Goal: Task Accomplishment & Management: Manage account settings

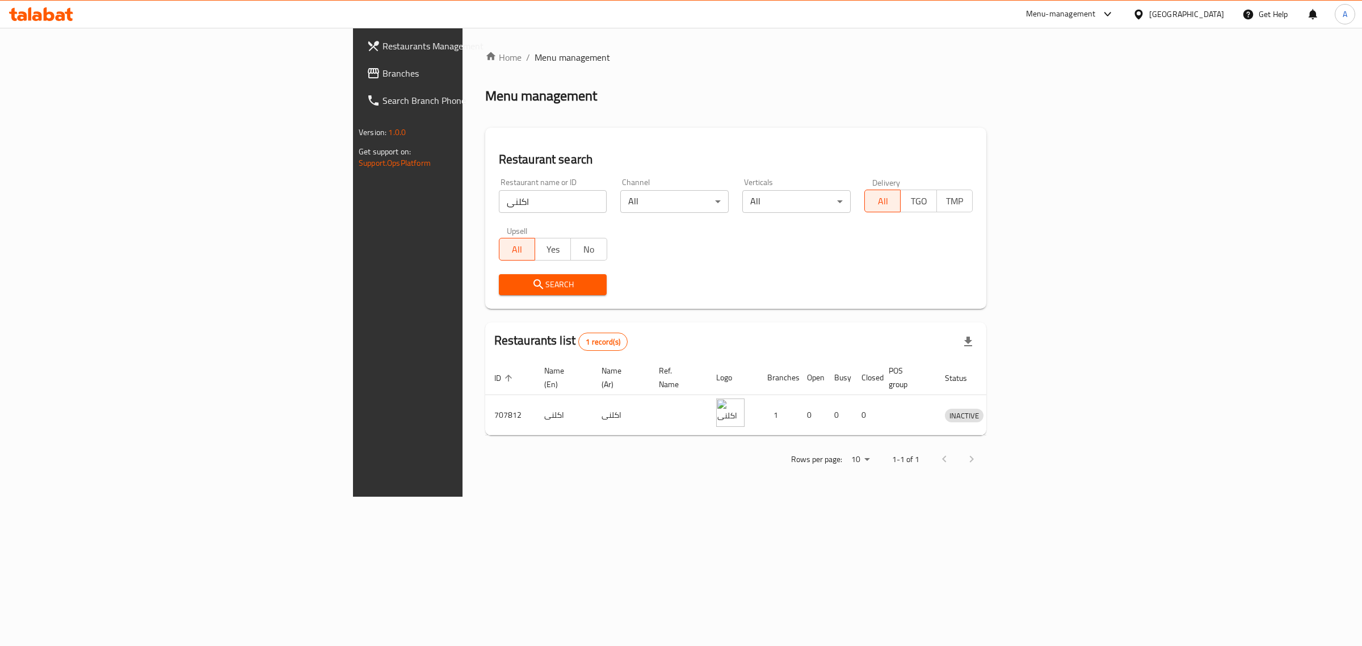
click at [1218, 9] on div "Egypt" at bounding box center [1186, 14] width 75 height 12
click at [1106, 166] on div "Jordan" at bounding box center [1138, 166] width 170 height 26
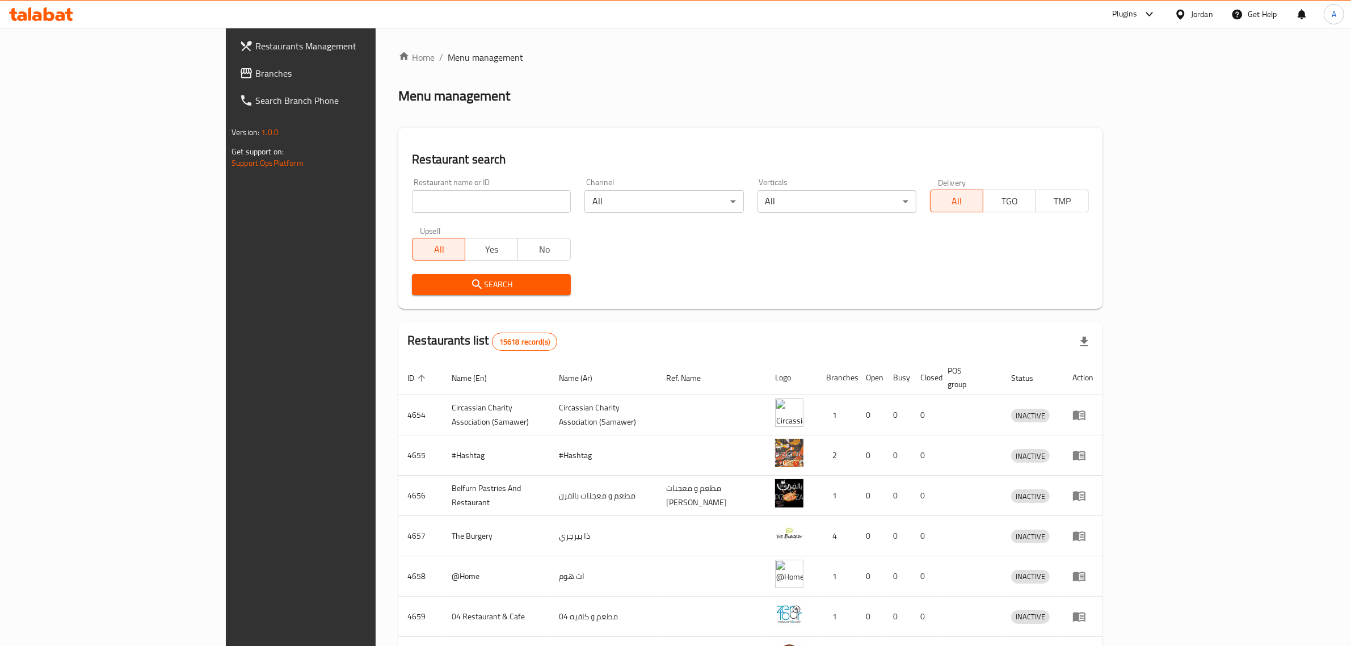
click at [463, 210] on input "search" at bounding box center [491, 201] width 159 height 23
paste input "342945795"
paste input "سبأ"
type input "سبأ"
click button "Search" at bounding box center [491, 284] width 159 height 21
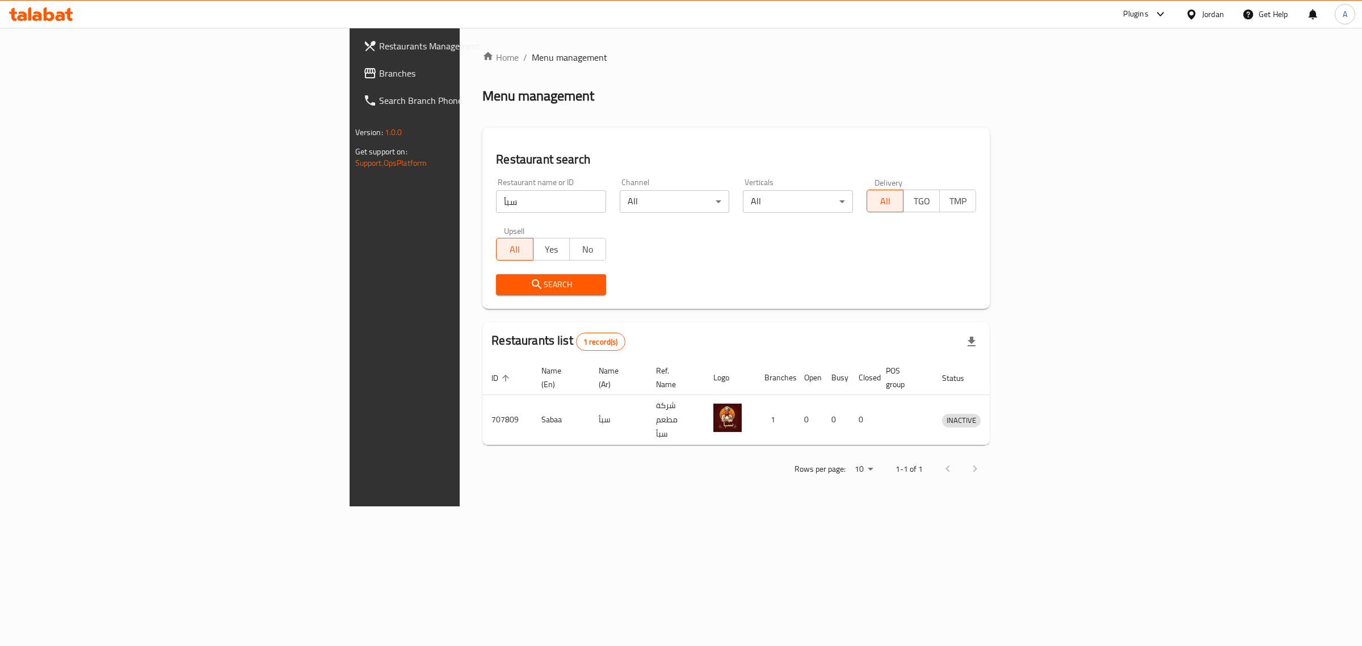
click at [1215, 21] on div "Jordan" at bounding box center [1204, 14] width 57 height 27
click at [1215, 9] on div "Jordan" at bounding box center [1213, 14] width 22 height 12
click at [1068, 148] on div "Iraq" at bounding box center [1100, 143] width 93 height 26
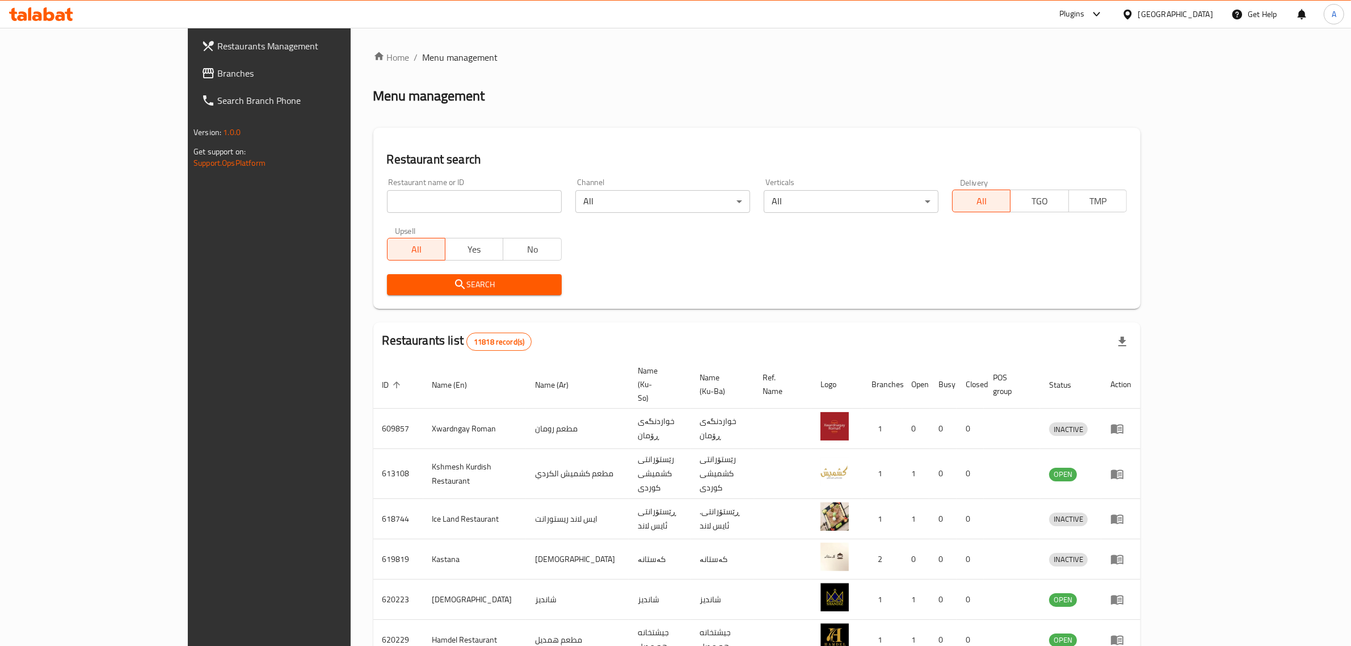
click at [464, 191] on input "search" at bounding box center [474, 201] width 175 height 23
paste input "Saj Alreef Express"
click button "Search" at bounding box center [474, 284] width 175 height 21
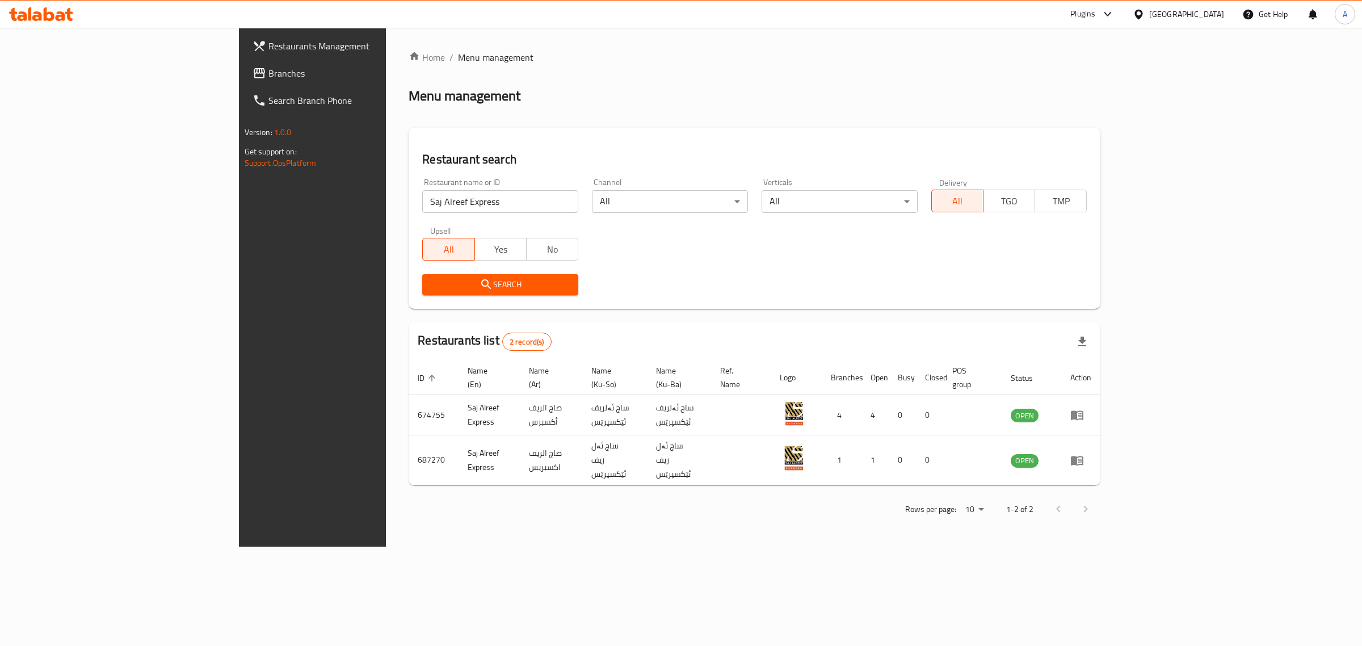
click at [422, 204] on input "Saj Alreef Express" at bounding box center [500, 201] width 156 height 23
paste input "Tender Bite"
type input "Tender Bite"
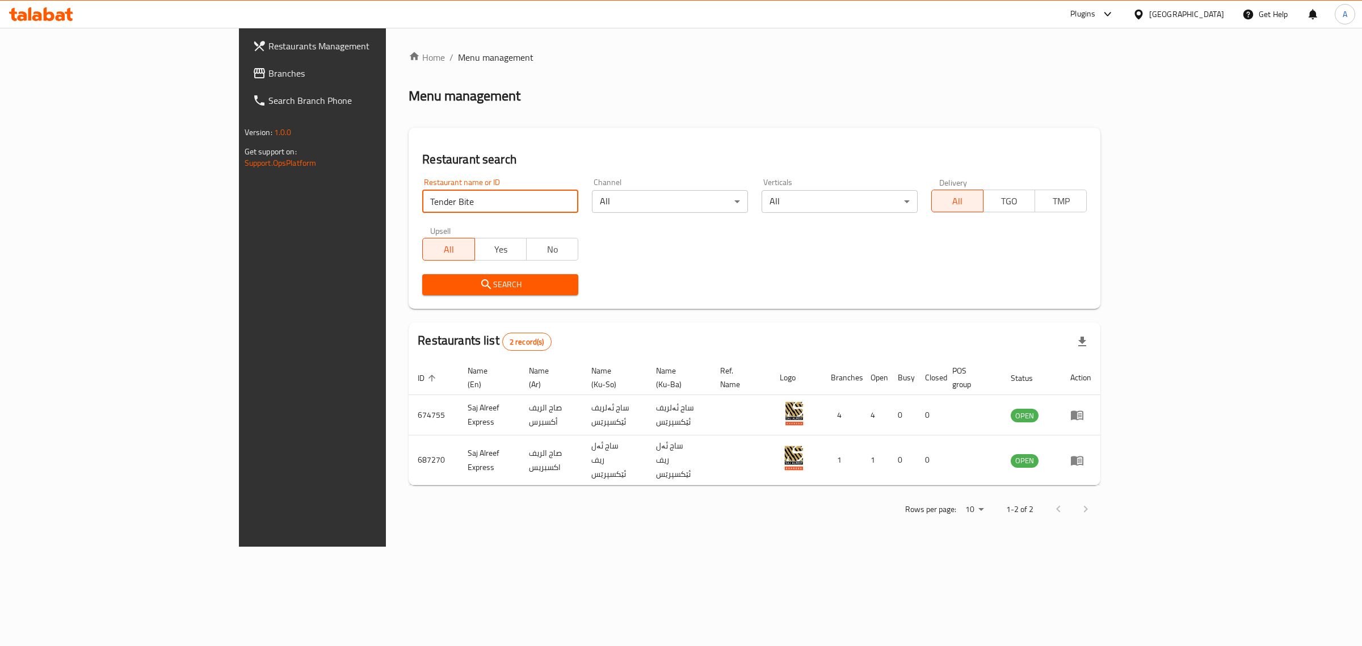
click button "Search" at bounding box center [500, 284] width 156 height 21
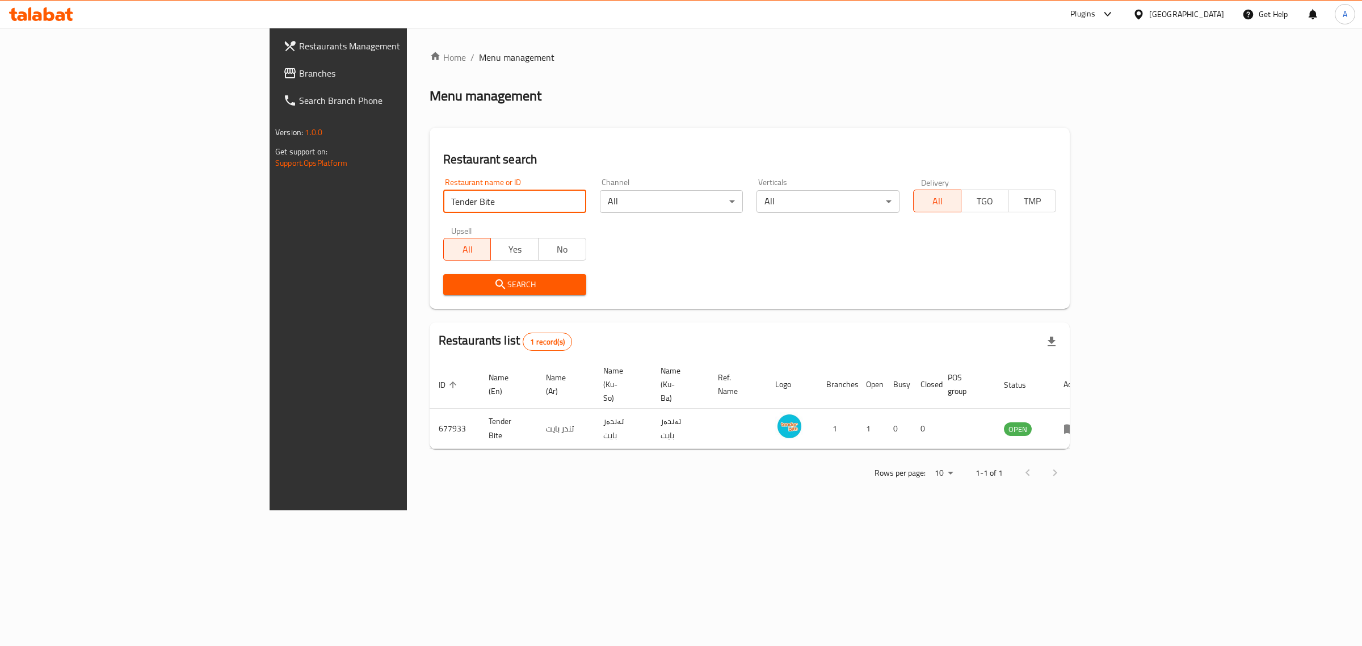
click at [464, 204] on input "Tender Bite" at bounding box center [514, 201] width 143 height 23
click at [1221, 14] on div "Iraq" at bounding box center [1186, 14] width 75 height 12
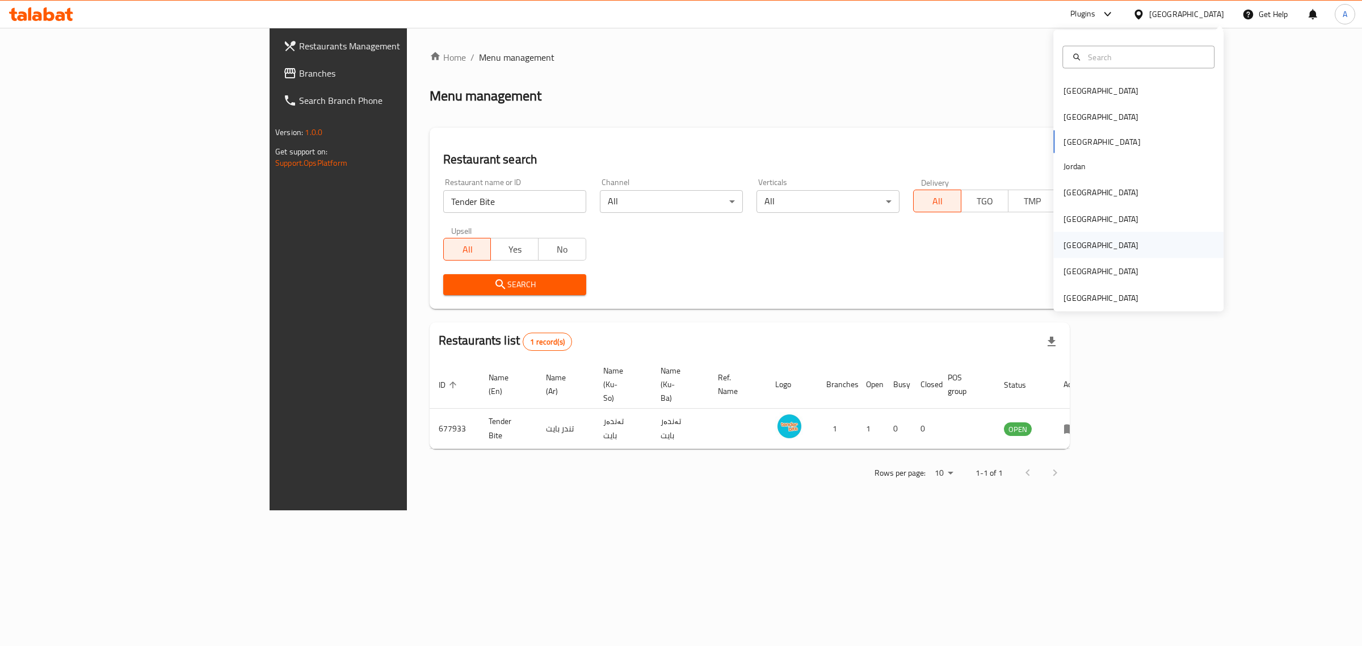
click at [1082, 245] on div "[GEOGRAPHIC_DATA]" at bounding box center [1138, 245] width 170 height 26
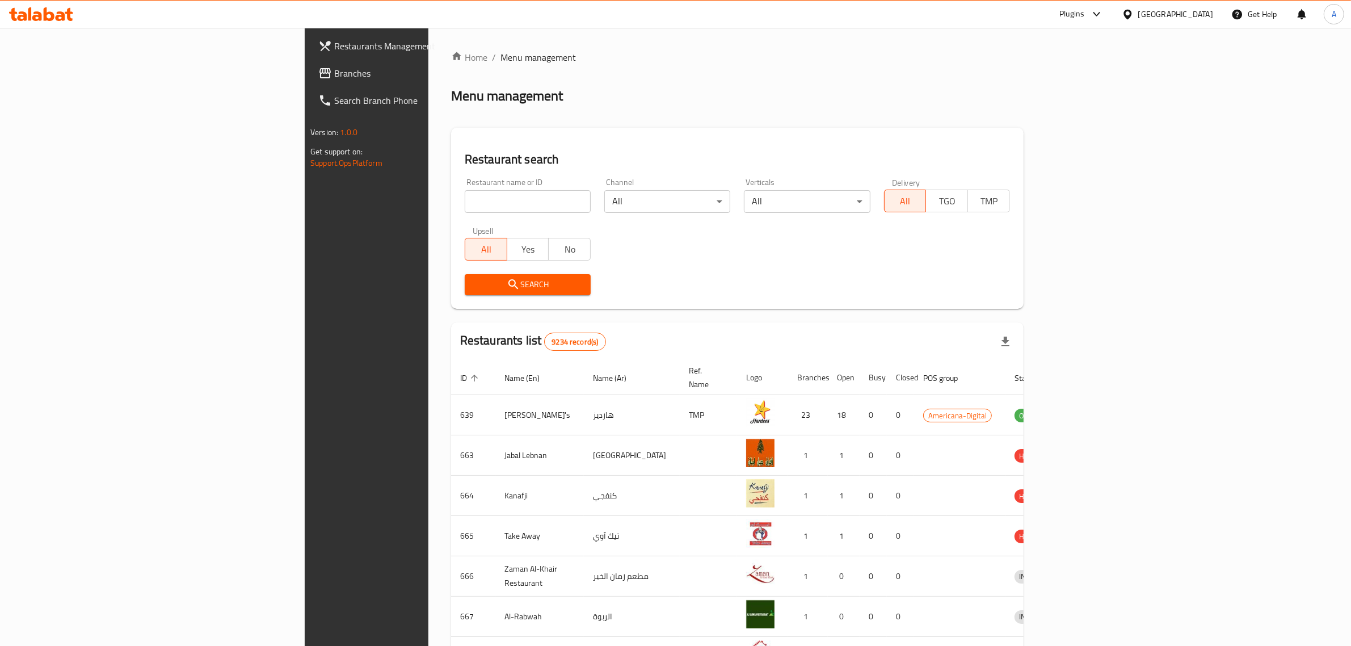
click at [465, 199] on input "search" at bounding box center [528, 201] width 126 height 23
paste input "Icey.sweet.q"
type input "Icey.sweet.q"
click button "Search" at bounding box center [528, 284] width 126 height 21
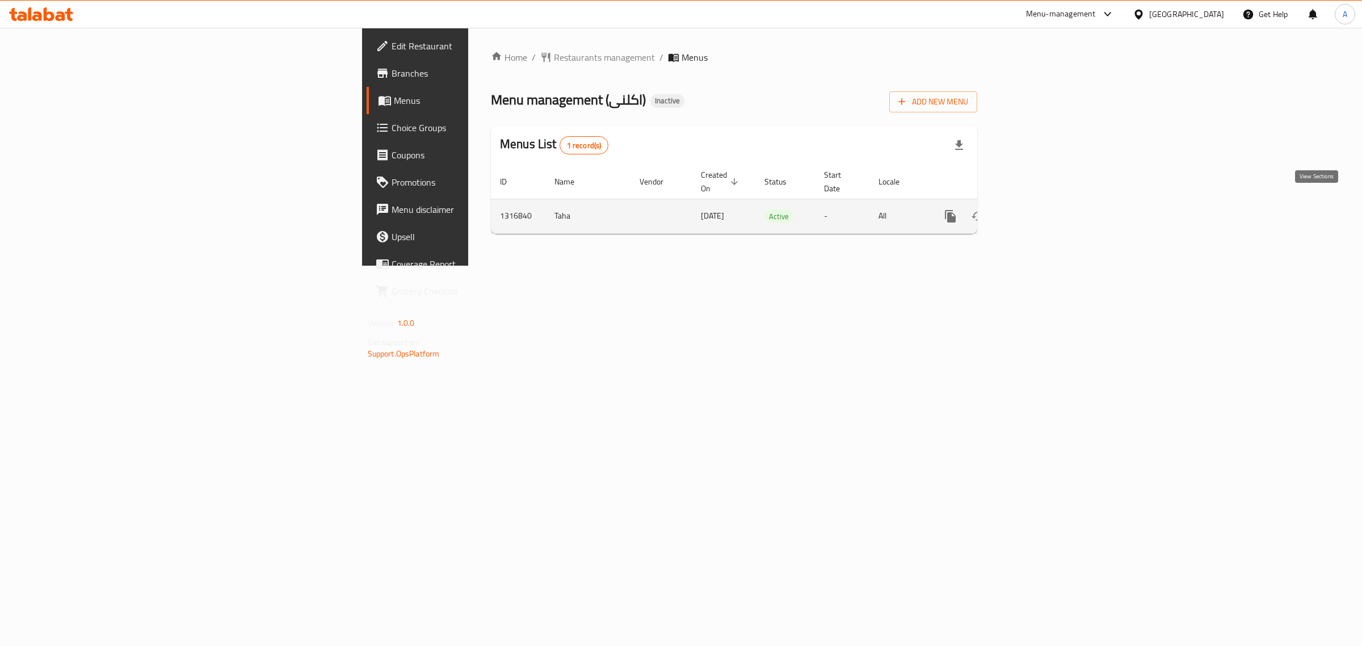
click at [1039, 209] on icon "enhanced table" at bounding box center [1033, 216] width 14 height 14
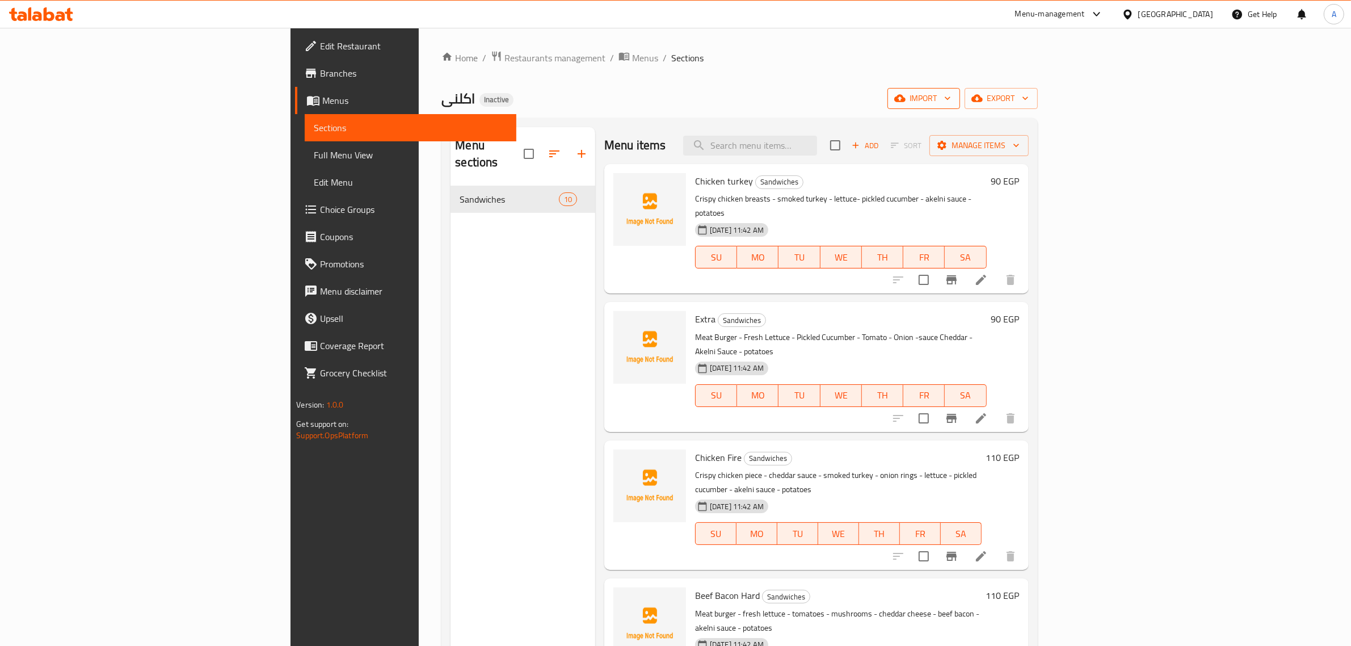
click at [906, 96] on icon "button" at bounding box center [899, 98] width 11 height 7
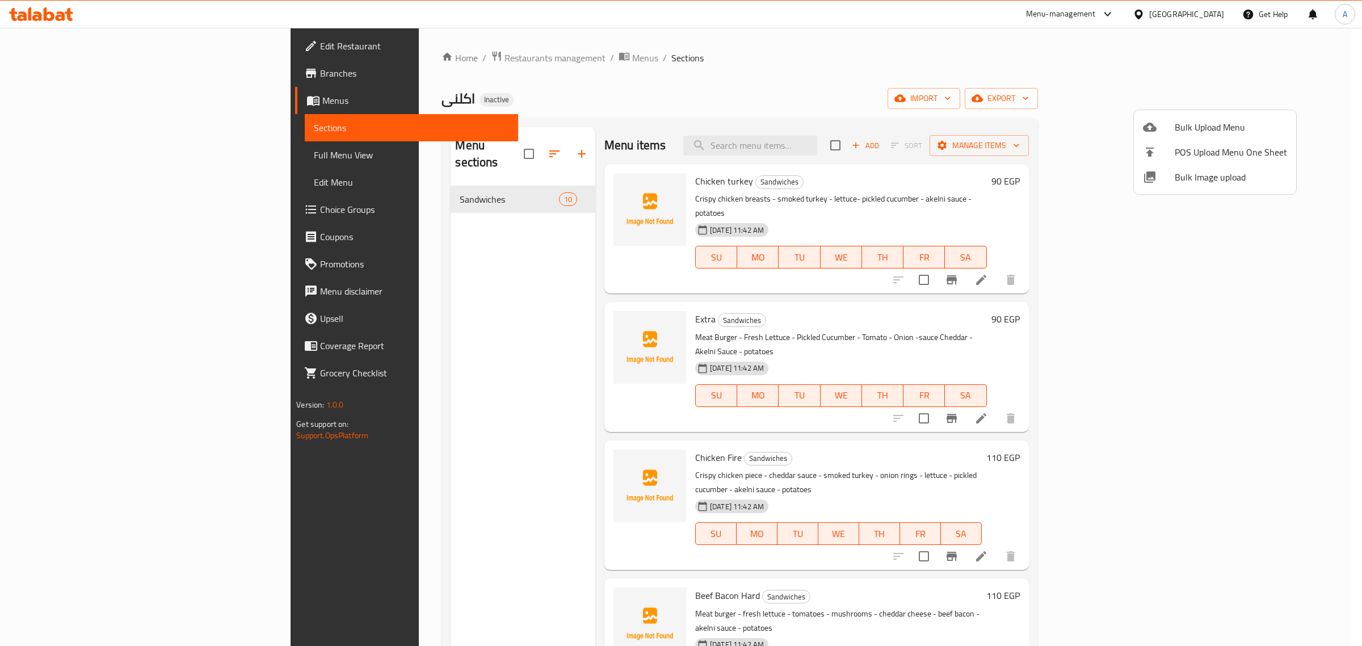
click at [1204, 186] on li "Bulk Image upload" at bounding box center [1215, 177] width 162 height 25
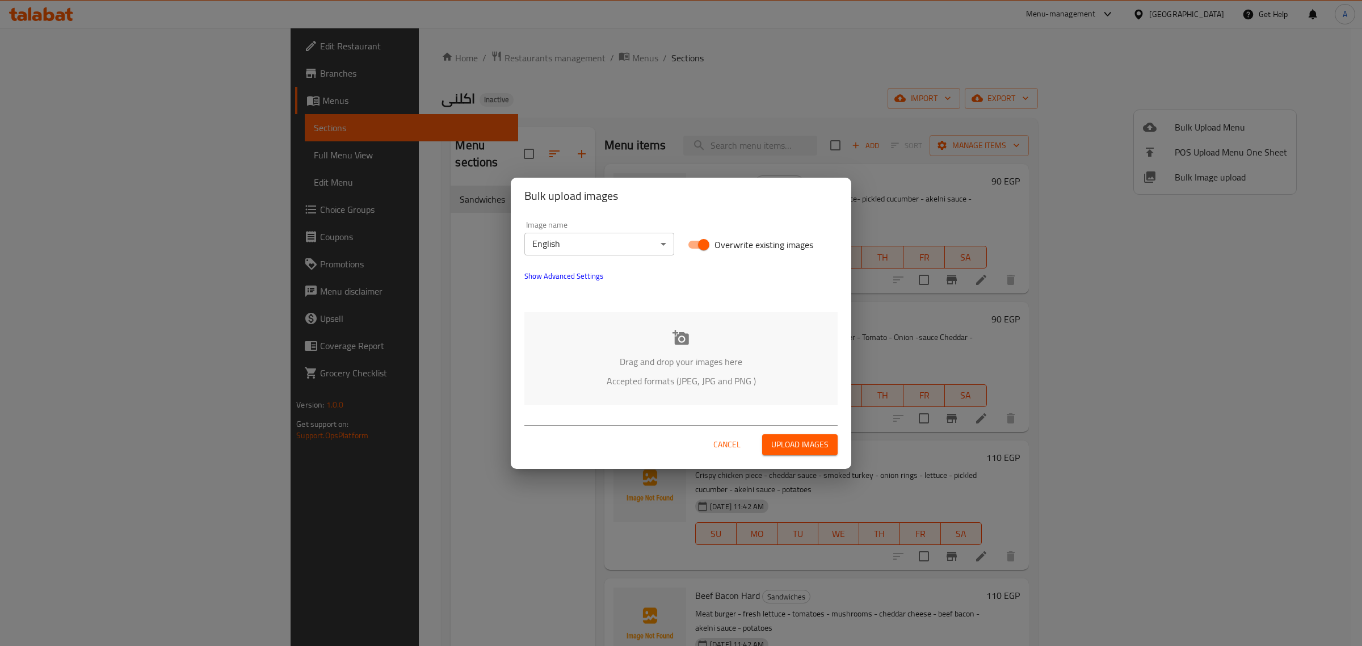
click at [608, 239] on body "​ Menu-management Egypt Get Help A Edit Restaurant Branches Menus Sections Full…" at bounding box center [681, 337] width 1362 height 618
click at [575, 265] on li "Arabic" at bounding box center [599, 264] width 150 height 20
click at [687, 344] on icon at bounding box center [681, 337] width 16 height 15
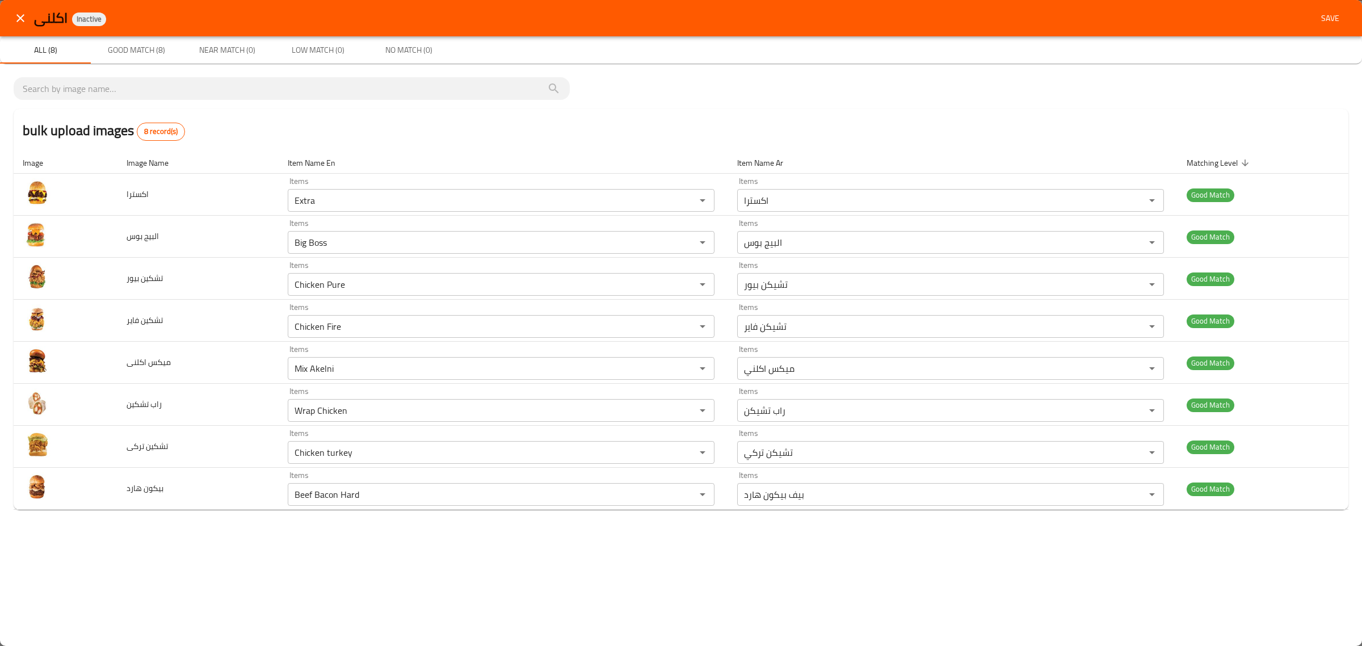
click at [1340, 15] on span "Save" at bounding box center [1330, 18] width 27 height 14
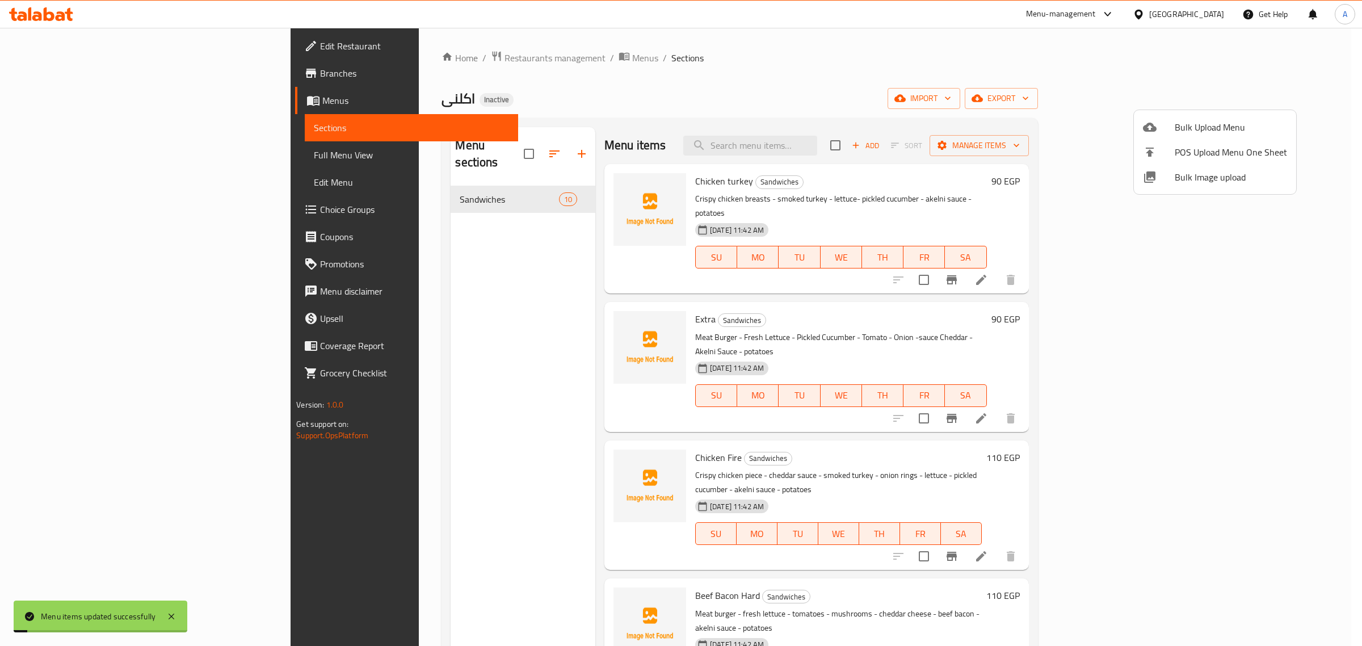
click at [814, 64] on div at bounding box center [681, 323] width 1362 height 646
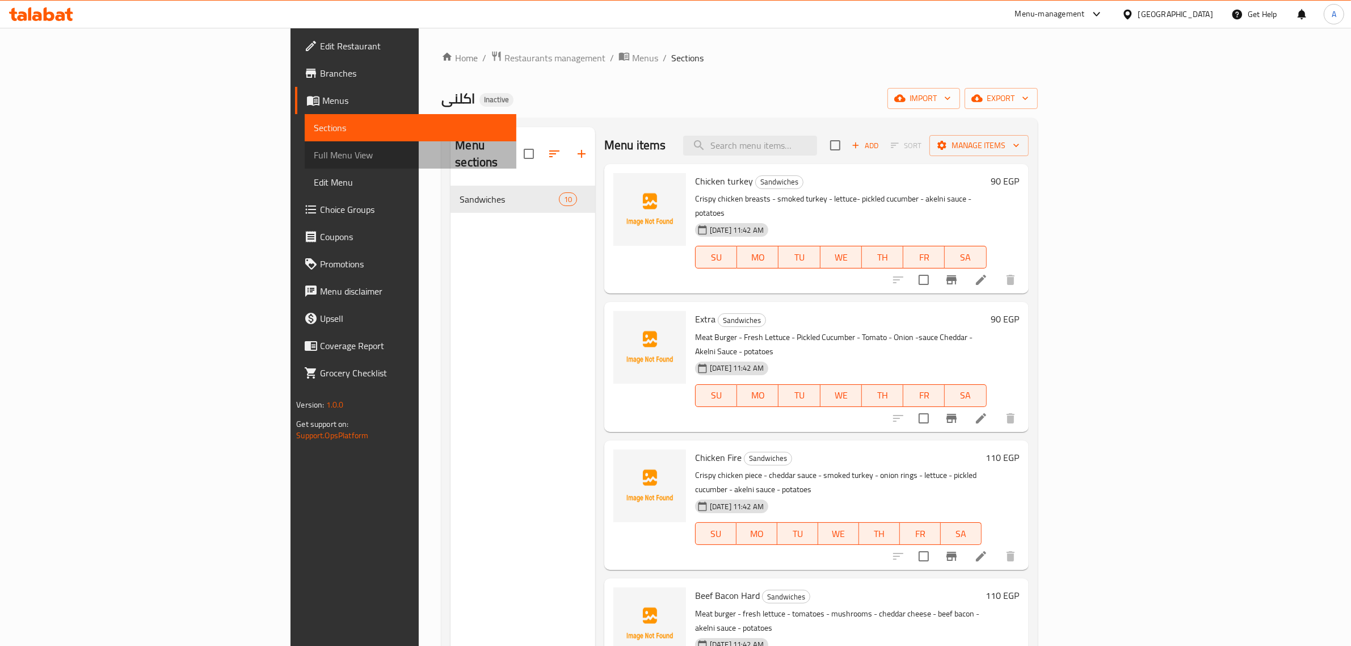
click at [314, 148] on span "Full Menu View" at bounding box center [411, 155] width 194 height 14
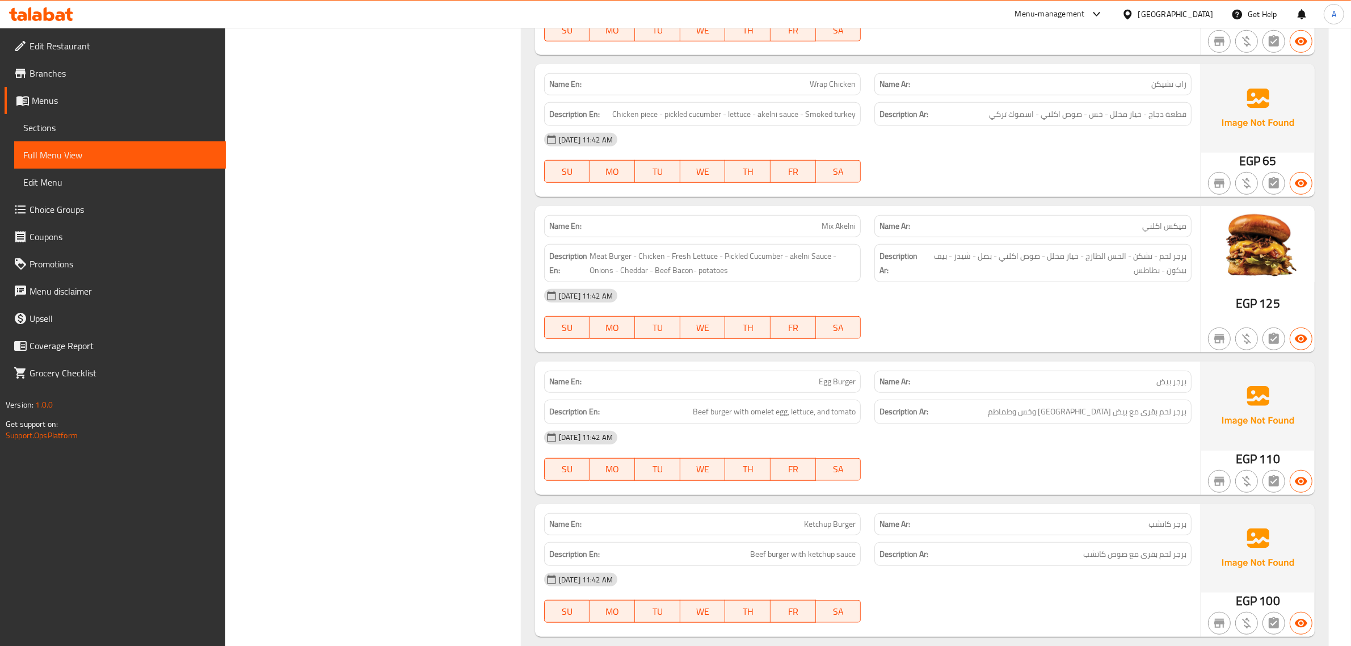
scroll to position [1064, 0]
click at [26, 123] on span "Sections" at bounding box center [120, 128] width 194 height 14
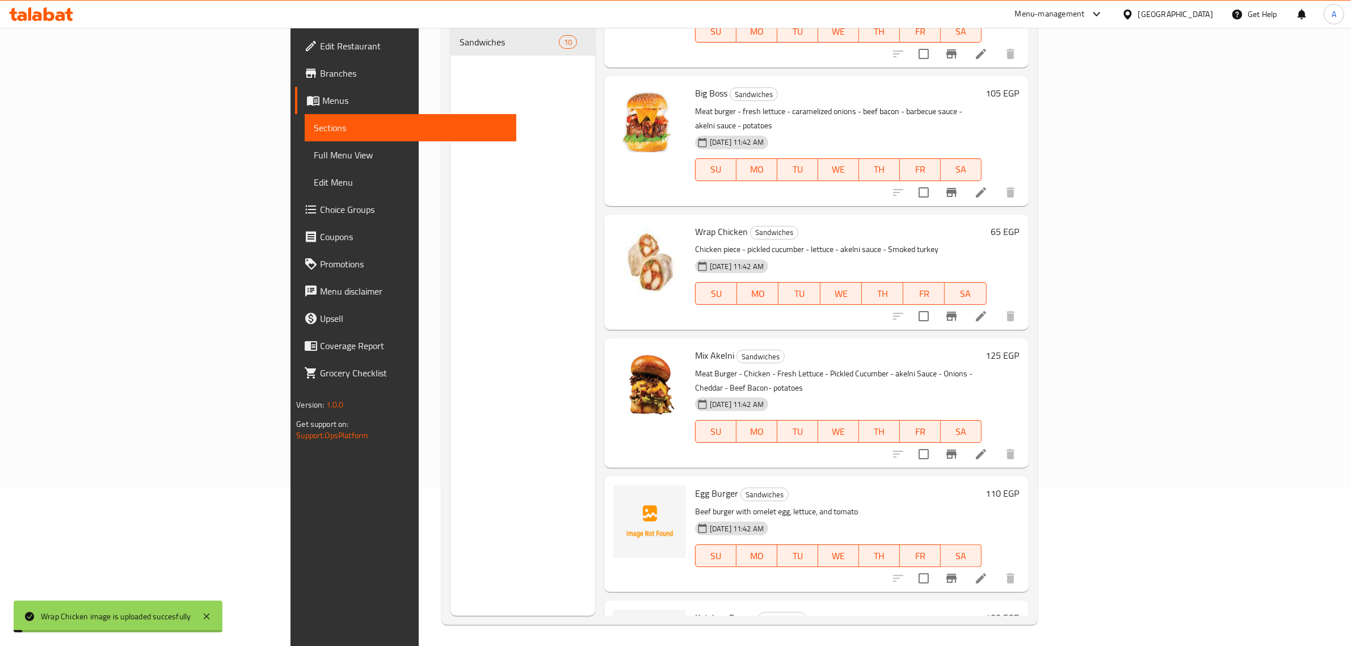
scroll to position [159, 0]
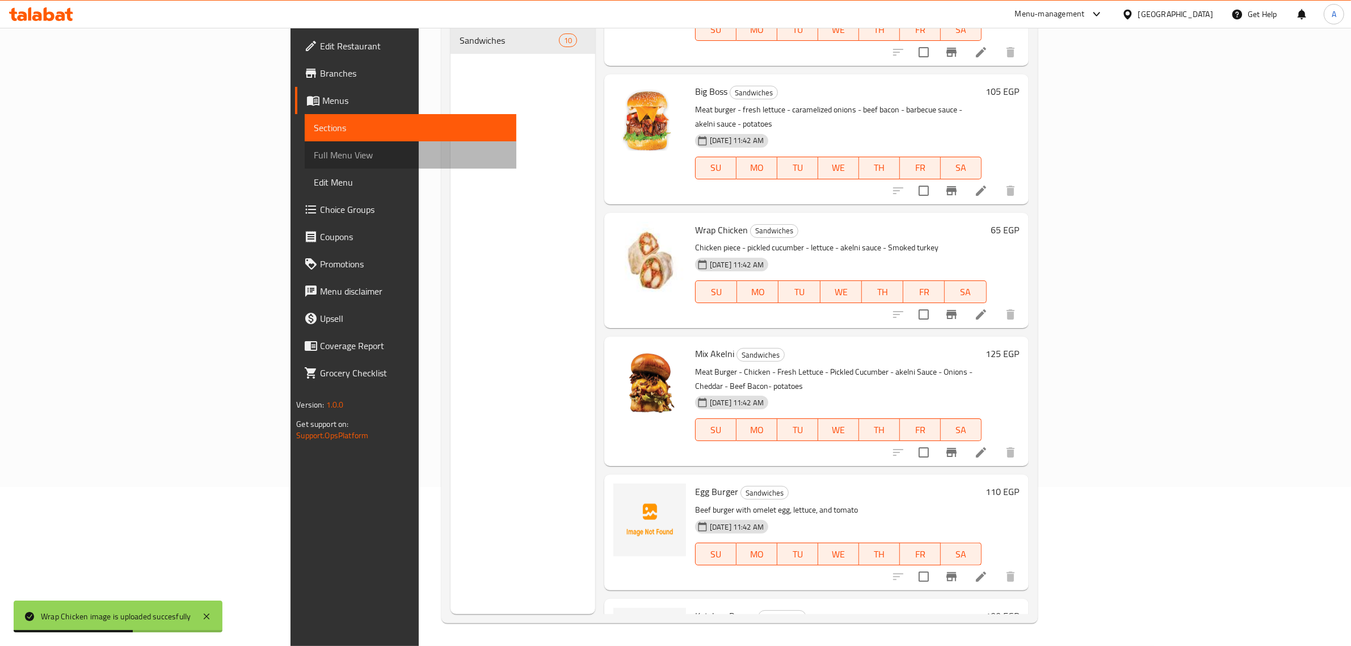
click at [314, 149] on span "Full Menu View" at bounding box center [411, 155] width 194 height 14
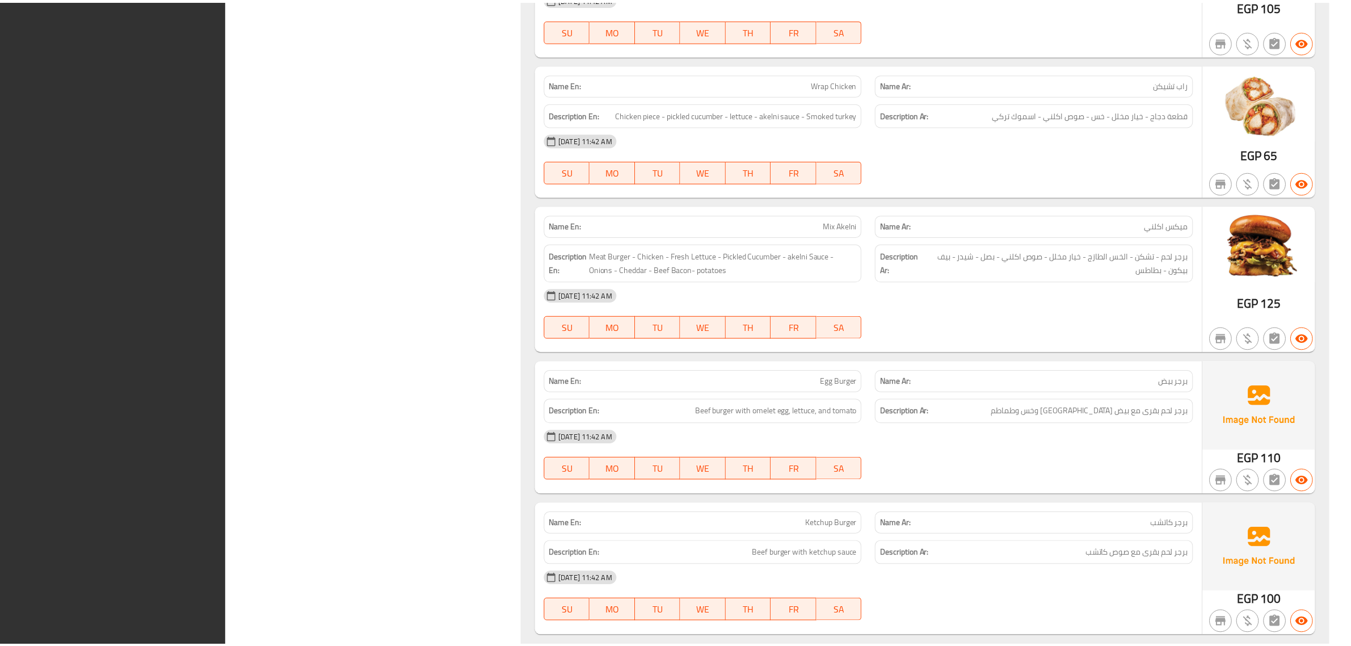
scroll to position [1102, 0]
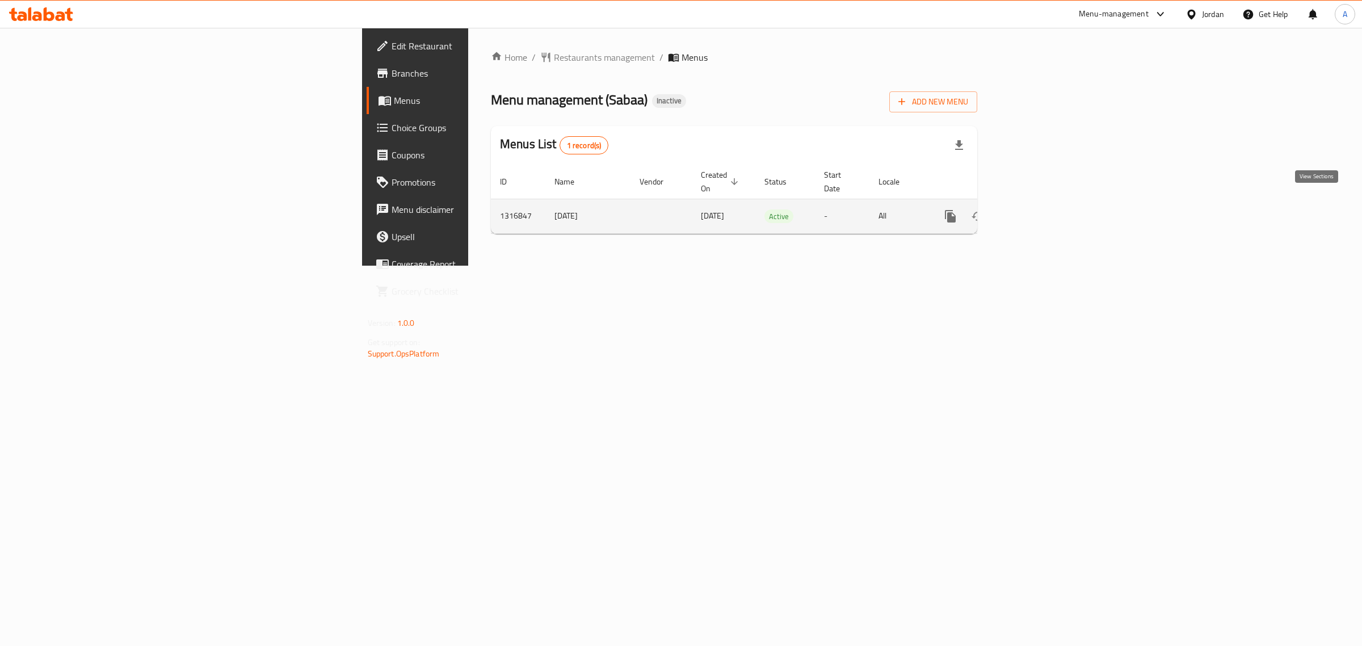
click at [1046, 208] on link "enhanced table" at bounding box center [1032, 216] width 27 height 27
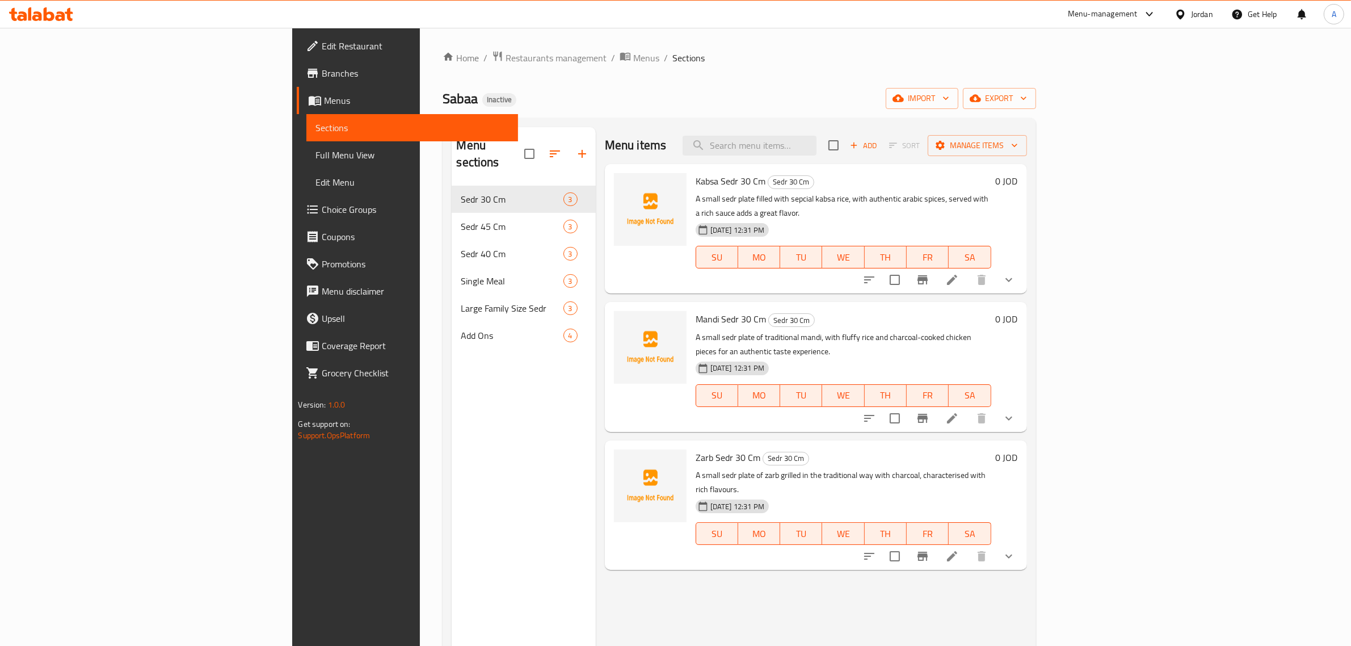
click at [695, 103] on div "Sabaa Inactive import export" at bounding box center [739, 98] width 593 height 21
click at [322, 43] on span "Edit Restaurant" at bounding box center [415, 46] width 187 height 14
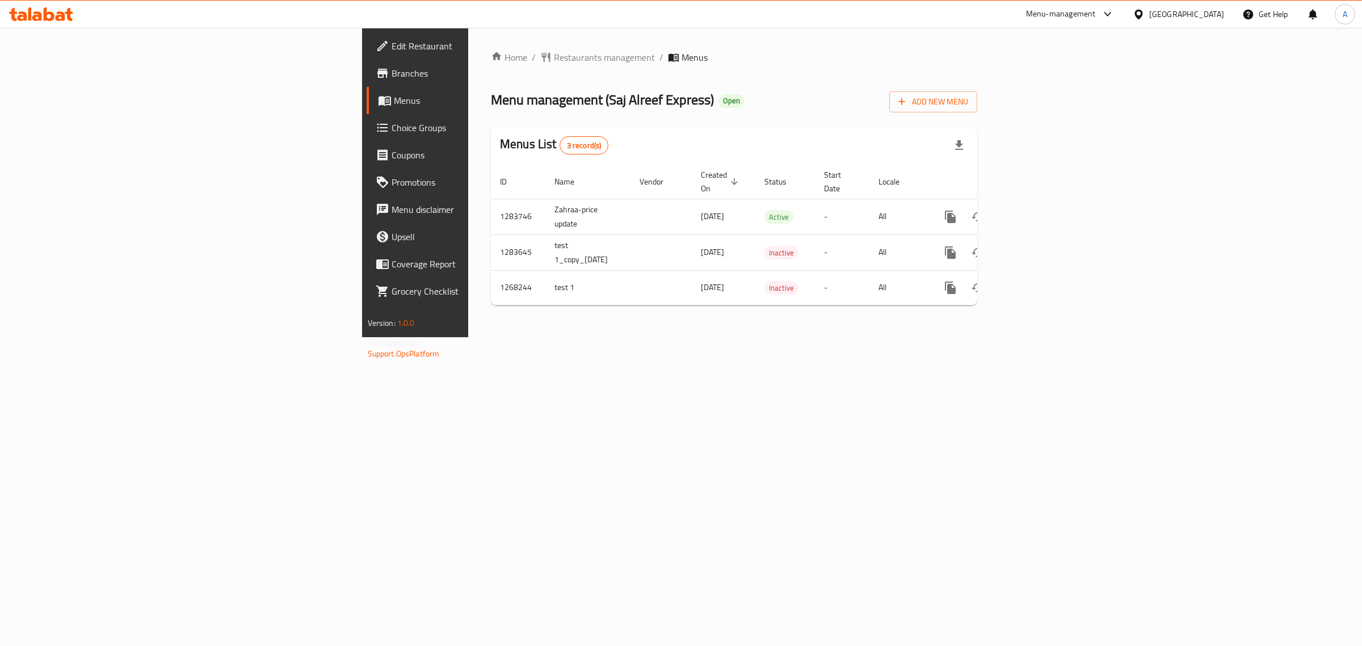
drag, startPoint x: 623, startPoint y: 363, endPoint x: 532, endPoint y: 296, distance: 112.8
click at [623, 337] on div "Home / Restaurants management / Menus Menu management ( Saj Alreef Express ) Op…" at bounding box center [734, 182] width 532 height 309
click at [392, 47] on span "Edit Restaurant" at bounding box center [486, 46] width 189 height 14
click at [1046, 204] on link "enhanced table" at bounding box center [1032, 216] width 27 height 27
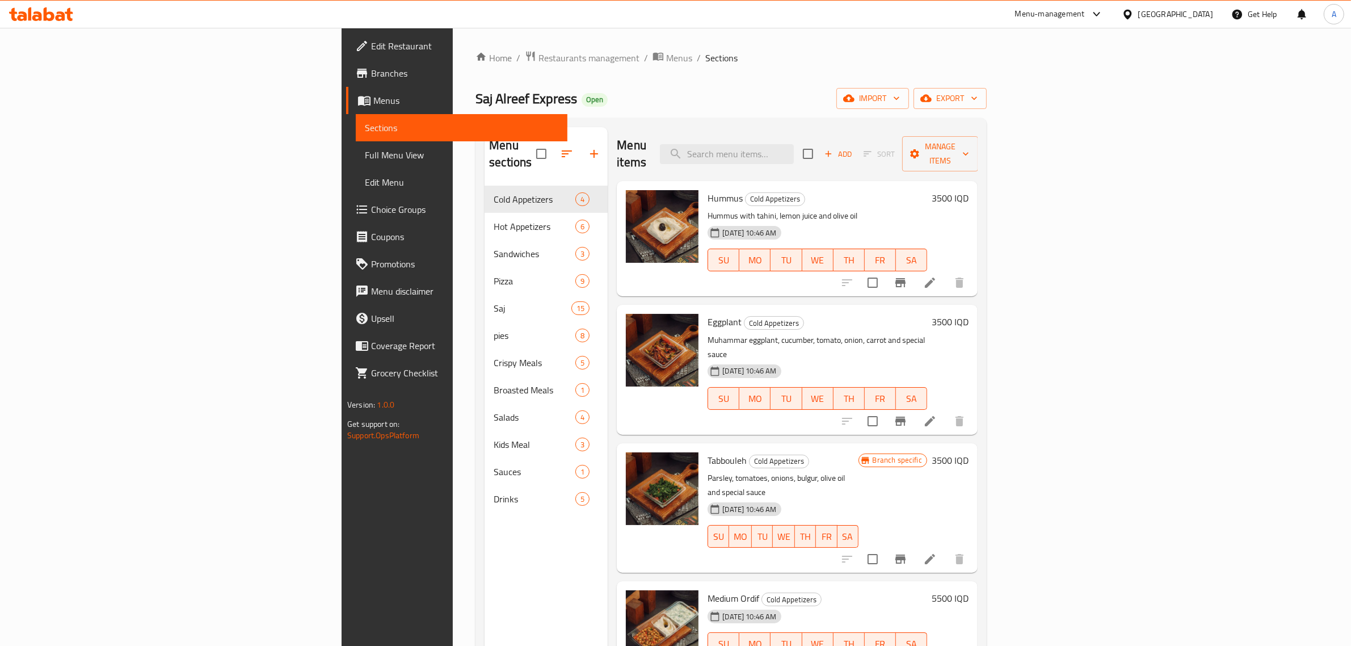
drag, startPoint x: 671, startPoint y: 108, endPoint x: 641, endPoint y: 132, distance: 38.7
click at [671, 109] on div "Saj Alreef Express Open import export" at bounding box center [731, 98] width 511 height 21
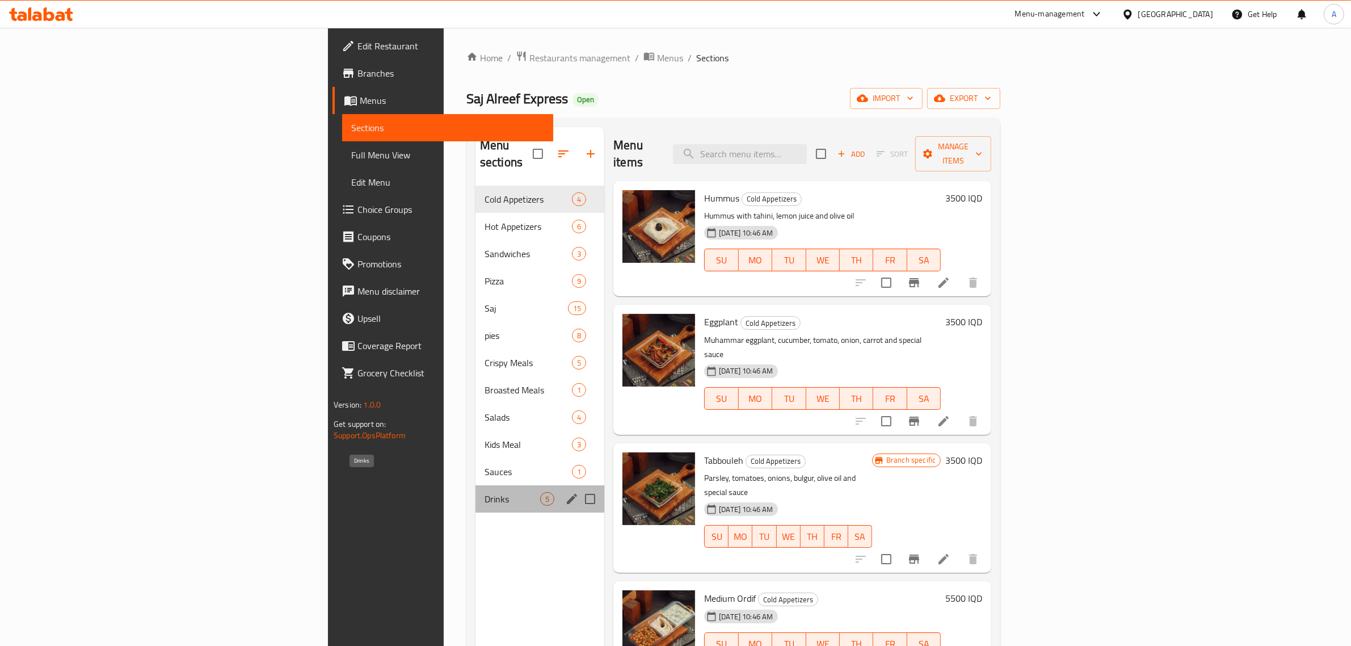
click at [485, 492] on span "Drinks" at bounding box center [513, 499] width 56 height 14
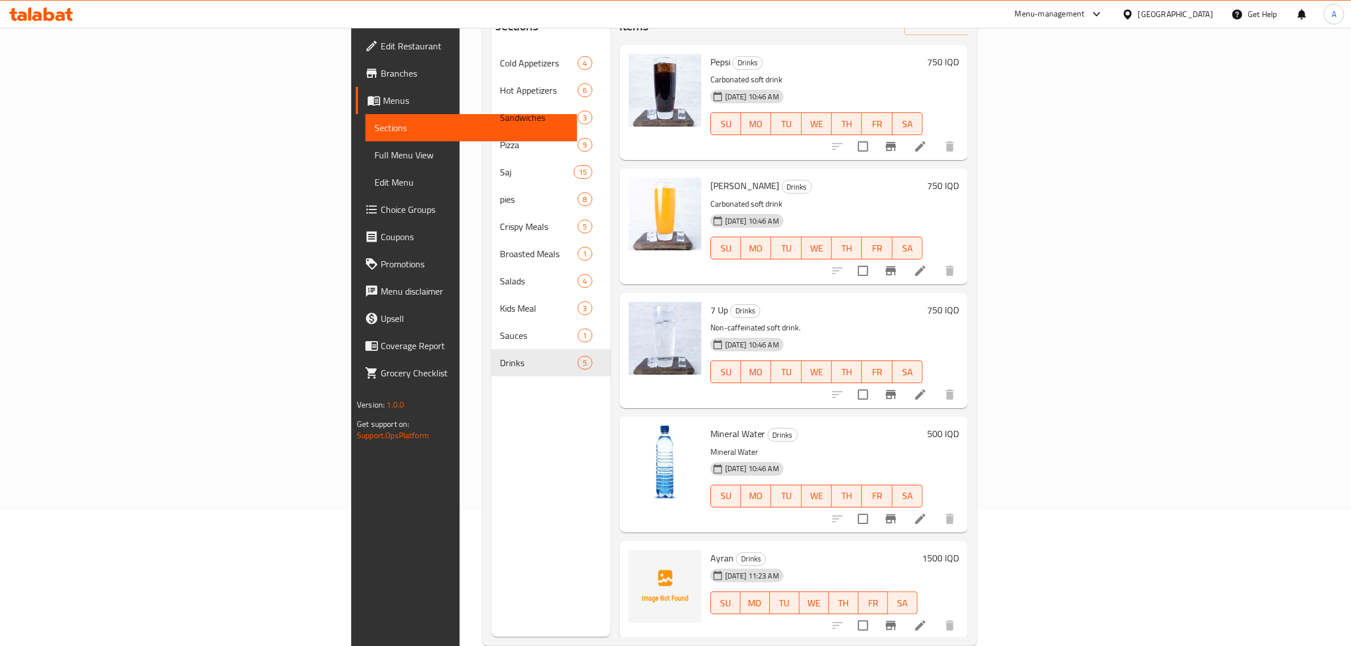
scroll to position [159, 0]
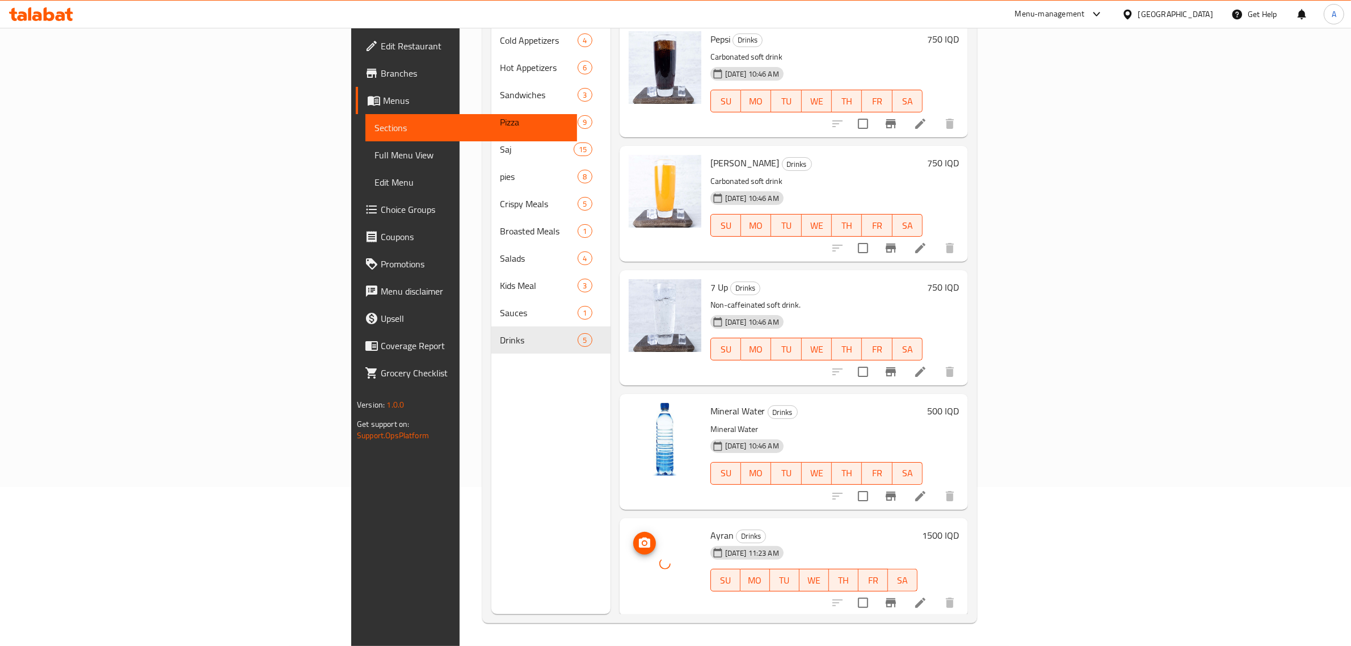
drag, startPoint x: 654, startPoint y: 515, endPoint x: 642, endPoint y: 516, distance: 11.4
click at [737, 530] on span "Drinks" at bounding box center [751, 536] width 29 height 13
click at [711, 527] on span "Ayran" at bounding box center [722, 535] width 23 height 17
copy span "Ayran"
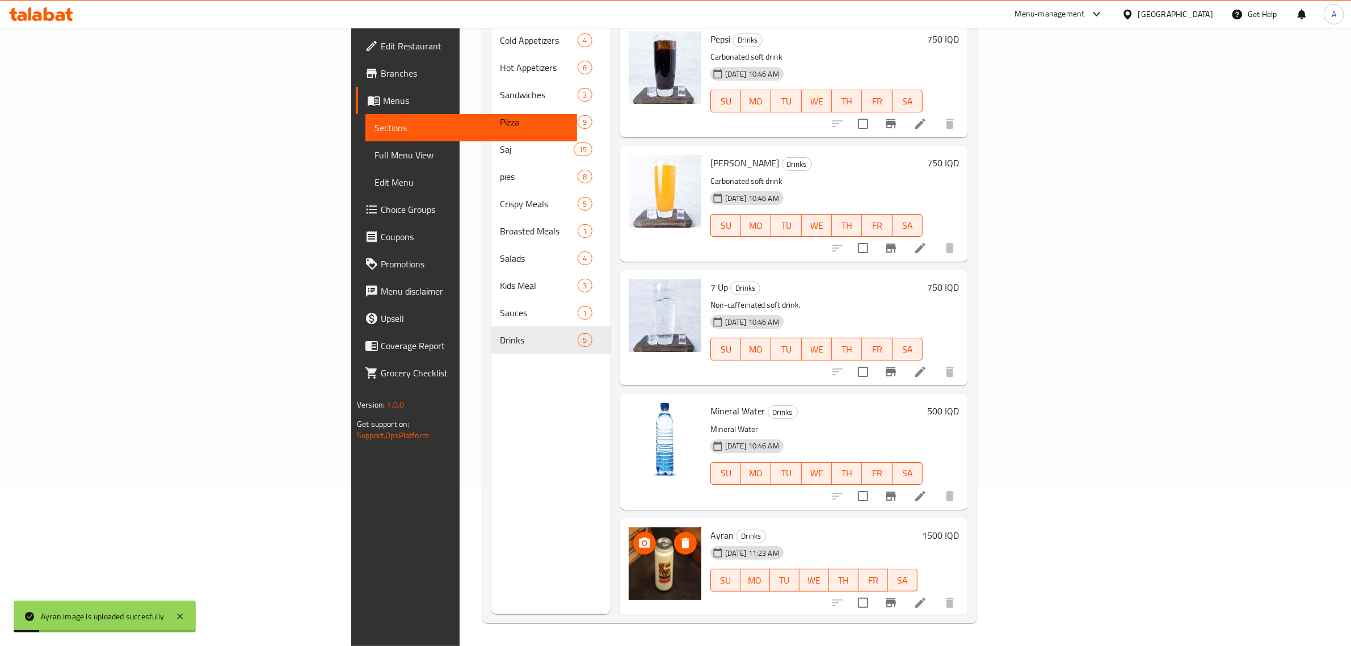
scroll to position [0, 0]
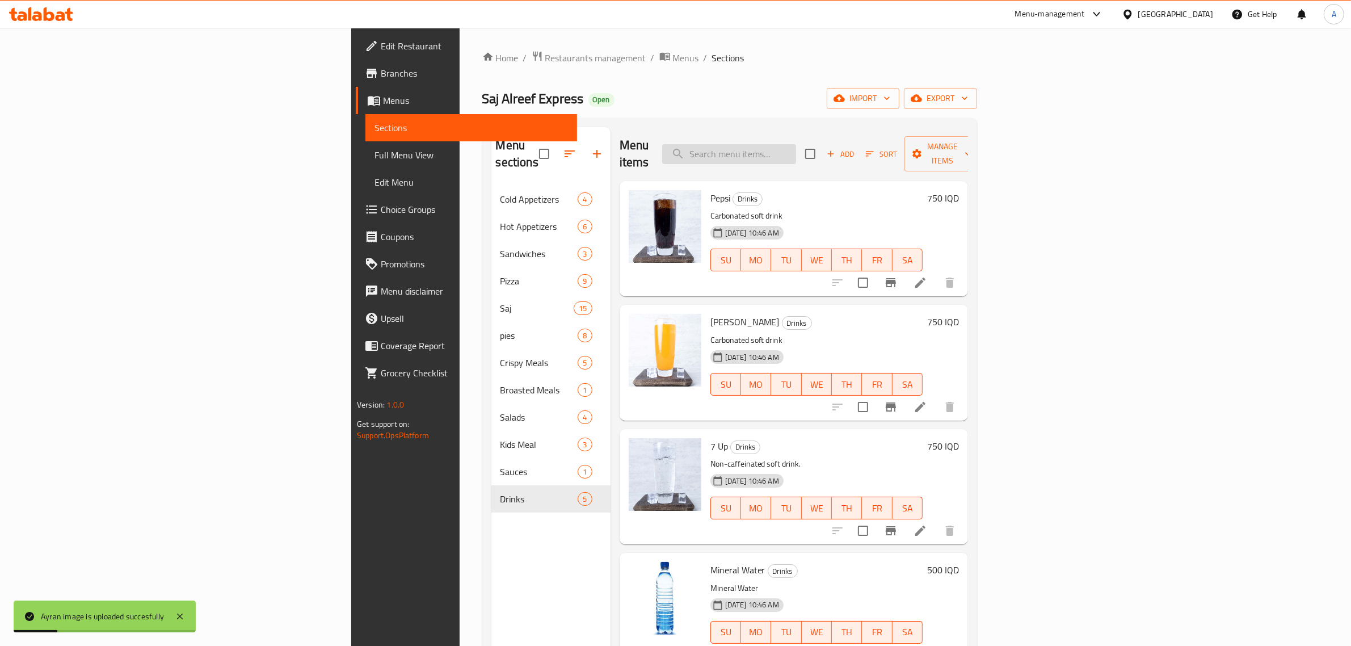
click at [796, 152] on input "search" at bounding box center [729, 154] width 134 height 20
paste input "Ayran"
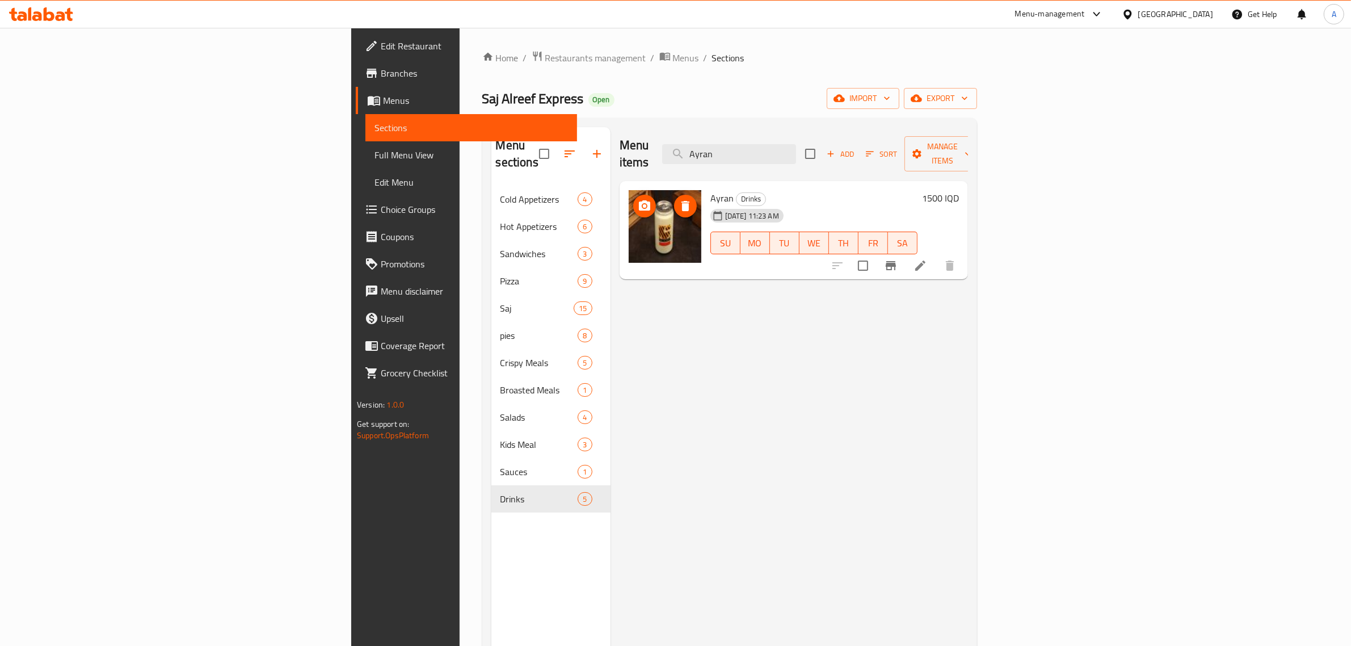
type input "Ayran"
click at [968, 330] on div "Menu items Ayran Add Sort Manage items Ayran Drinks 12-10-2025 11:23 AM SU MO T…" at bounding box center [790, 450] width 358 height 646
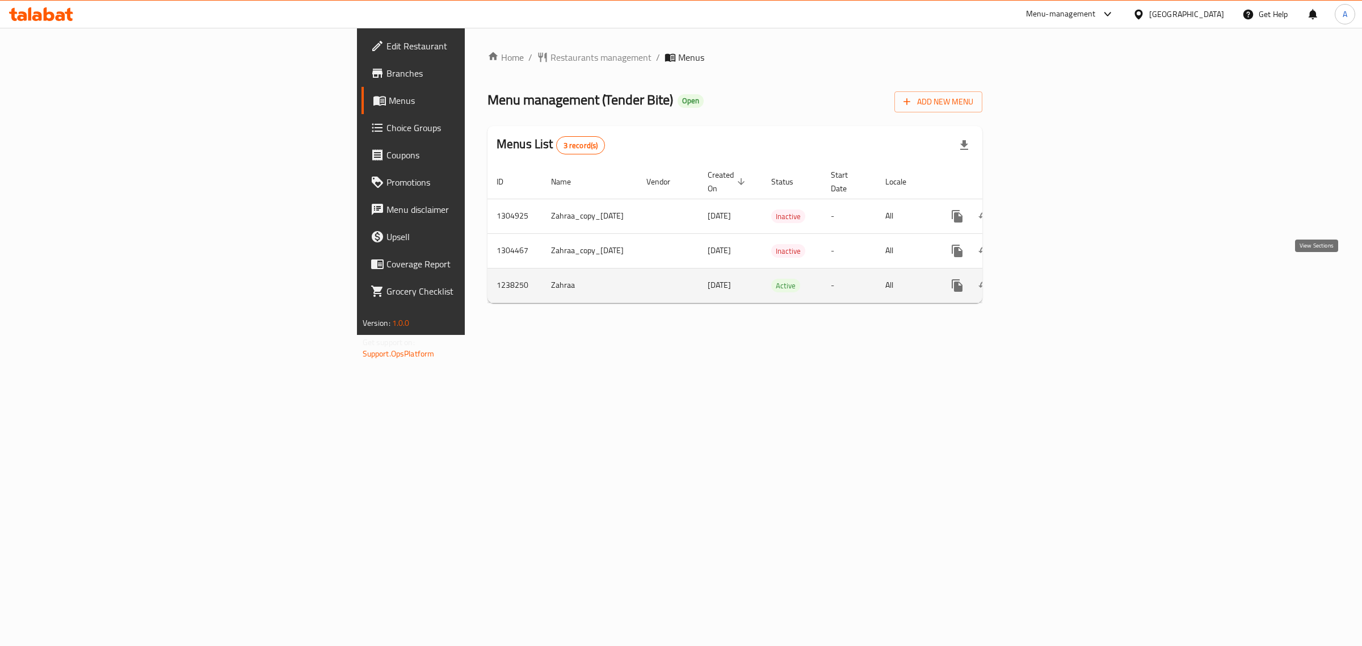
click at [1046, 279] on icon "enhanced table" at bounding box center [1039, 286] width 14 height 14
click at [1053, 272] on link "enhanced table" at bounding box center [1039, 285] width 27 height 27
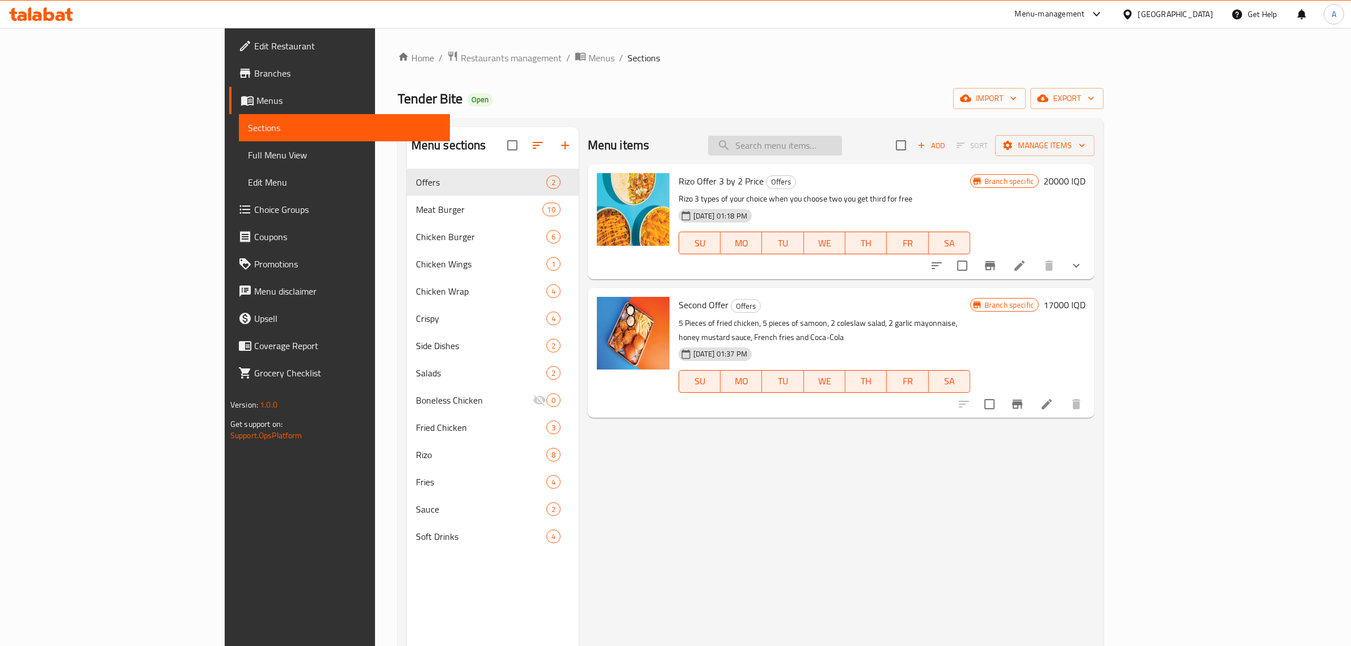
click at [842, 146] on input "search" at bounding box center [775, 146] width 134 height 20
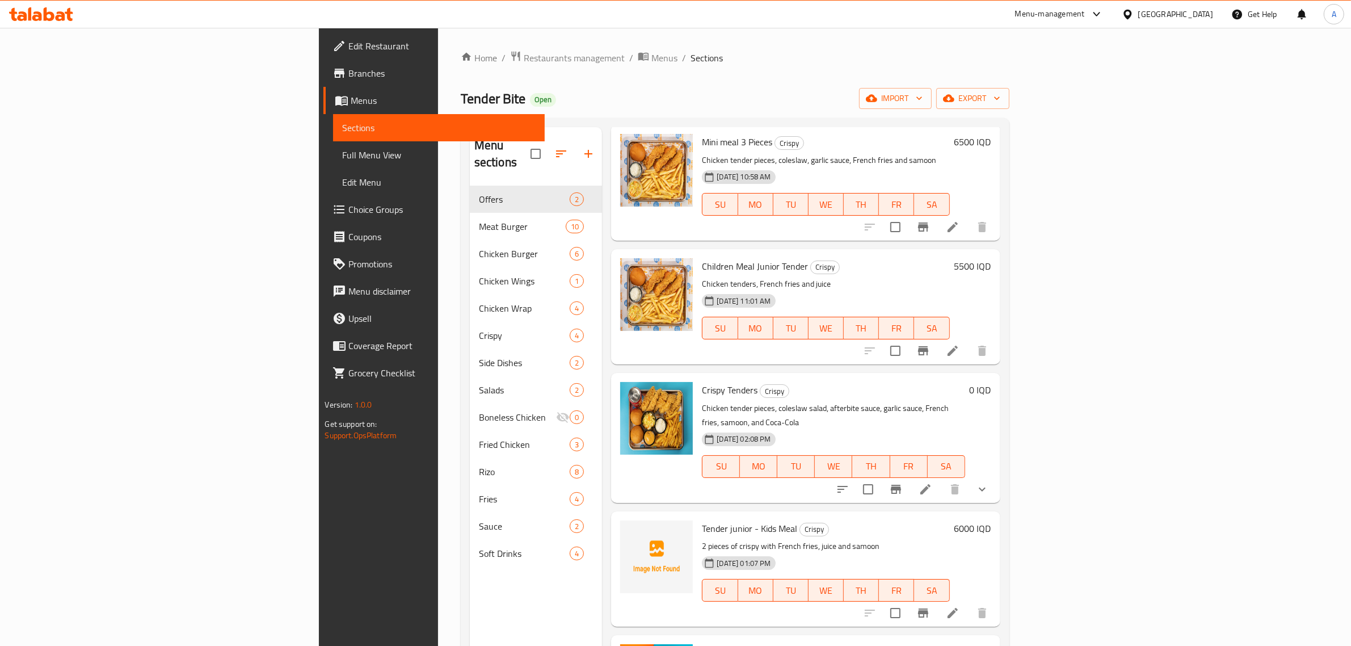
scroll to position [373, 0]
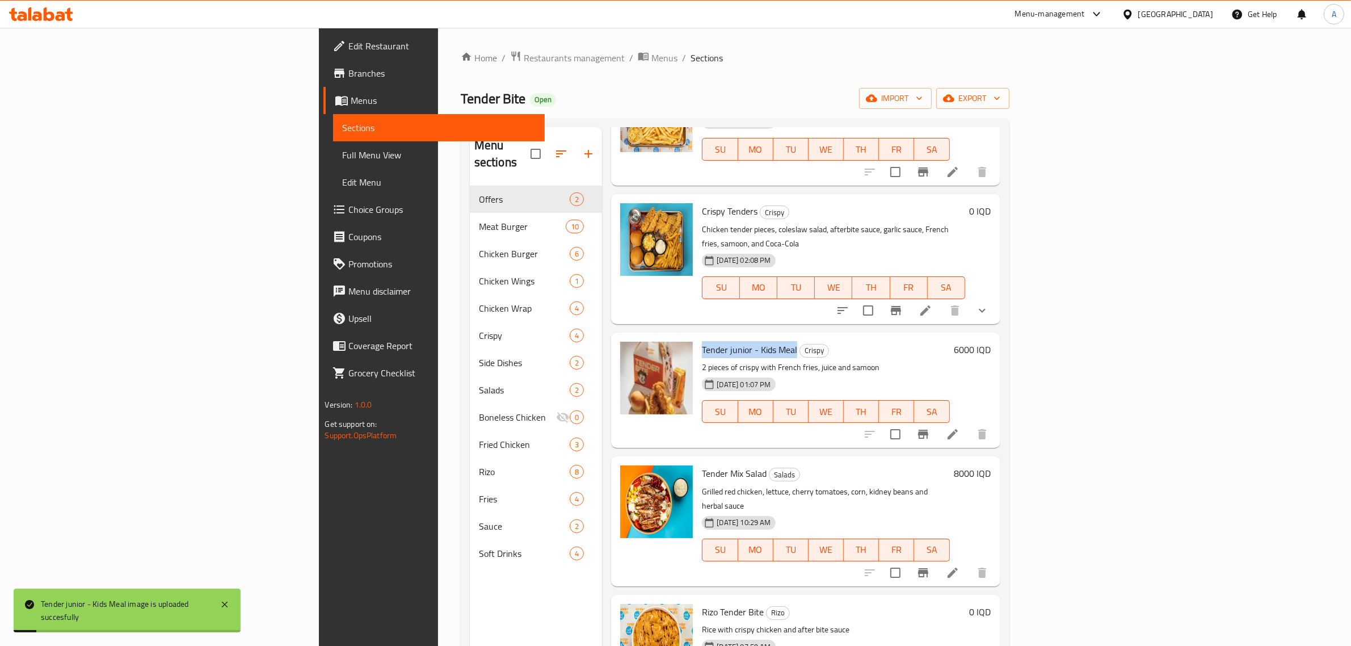
drag, startPoint x: 624, startPoint y: 305, endPoint x: 717, endPoint y: 308, distance: 92.6
click at [717, 341] on span "Tender junior - Kids Meal" at bounding box center [749, 349] width 95 height 17
copy span "Tender junior - Kids Meal"
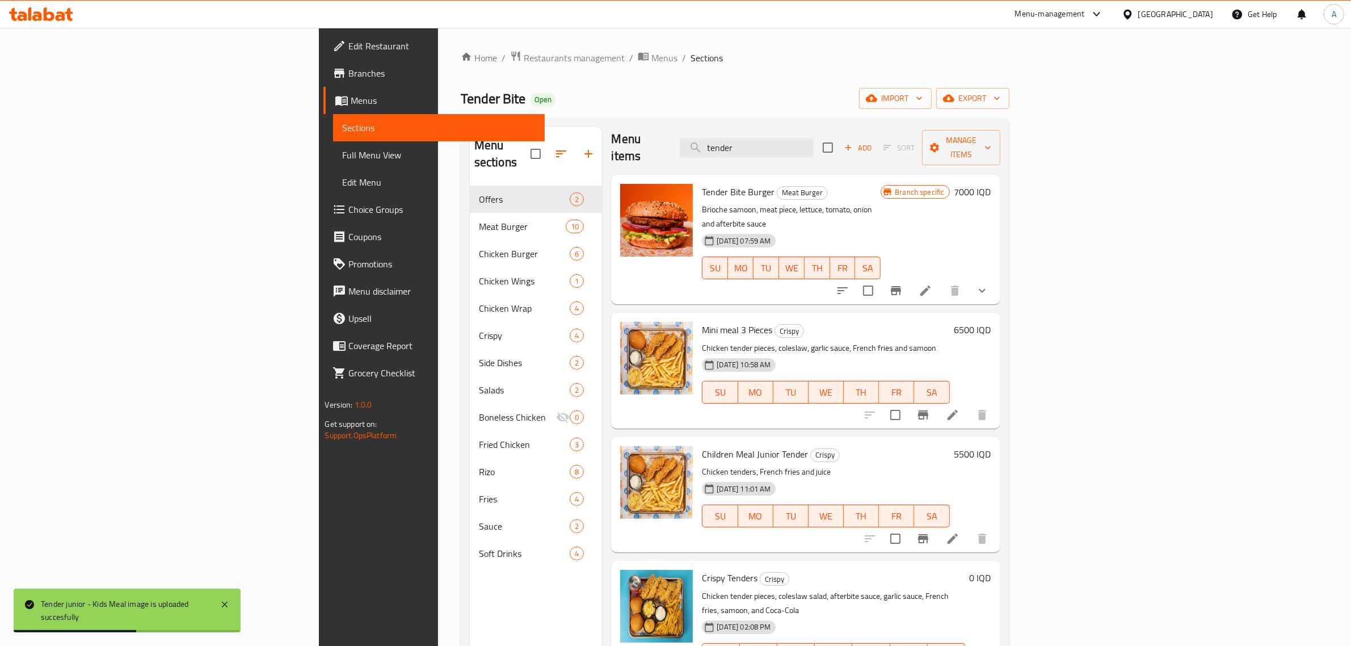
scroll to position [0, 0]
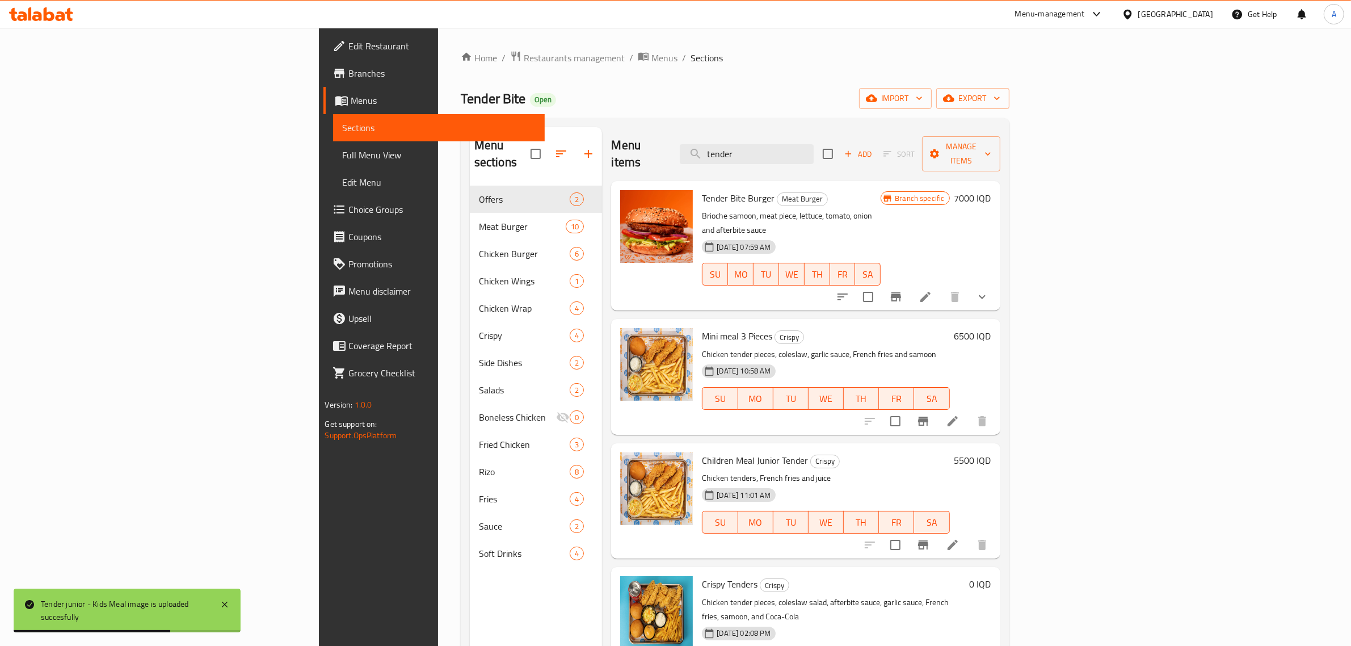
click at [853, 135] on div "Menu items tender Add Sort Manage items" at bounding box center [805, 154] width 389 height 54
click at [814, 144] on input "tender" at bounding box center [747, 154] width 134 height 20
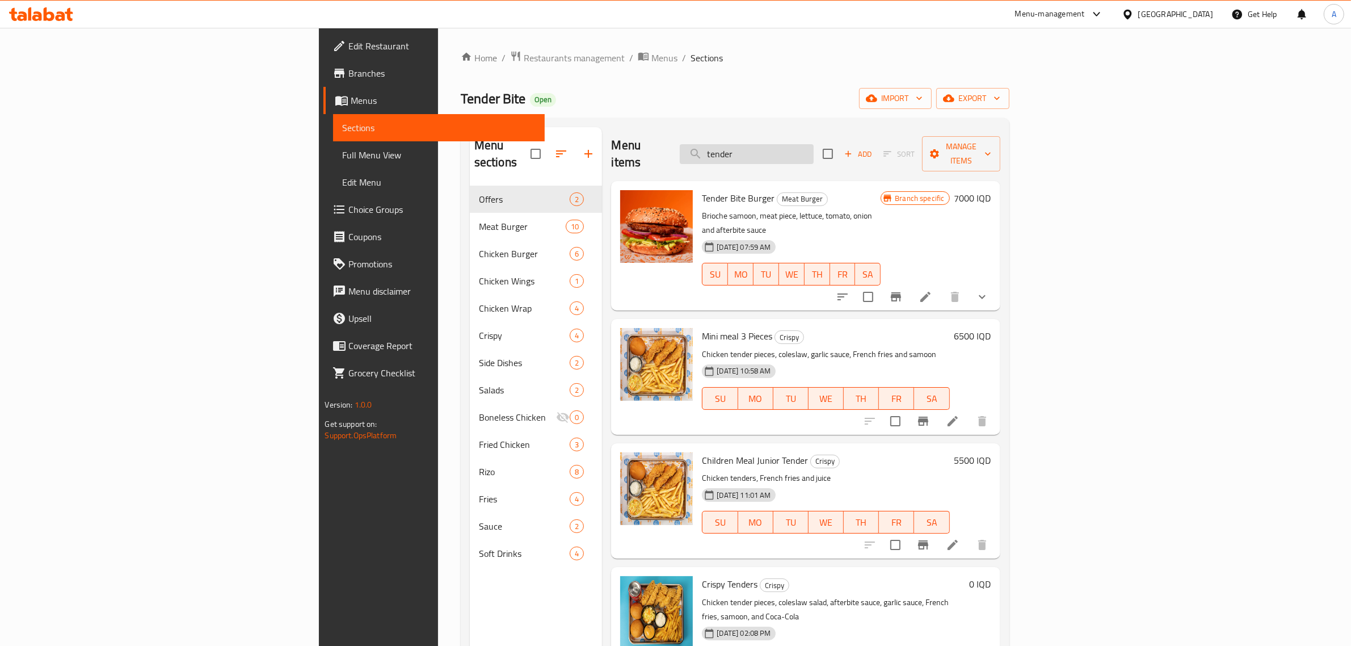
paste input "Tender junior - Kids Meal"
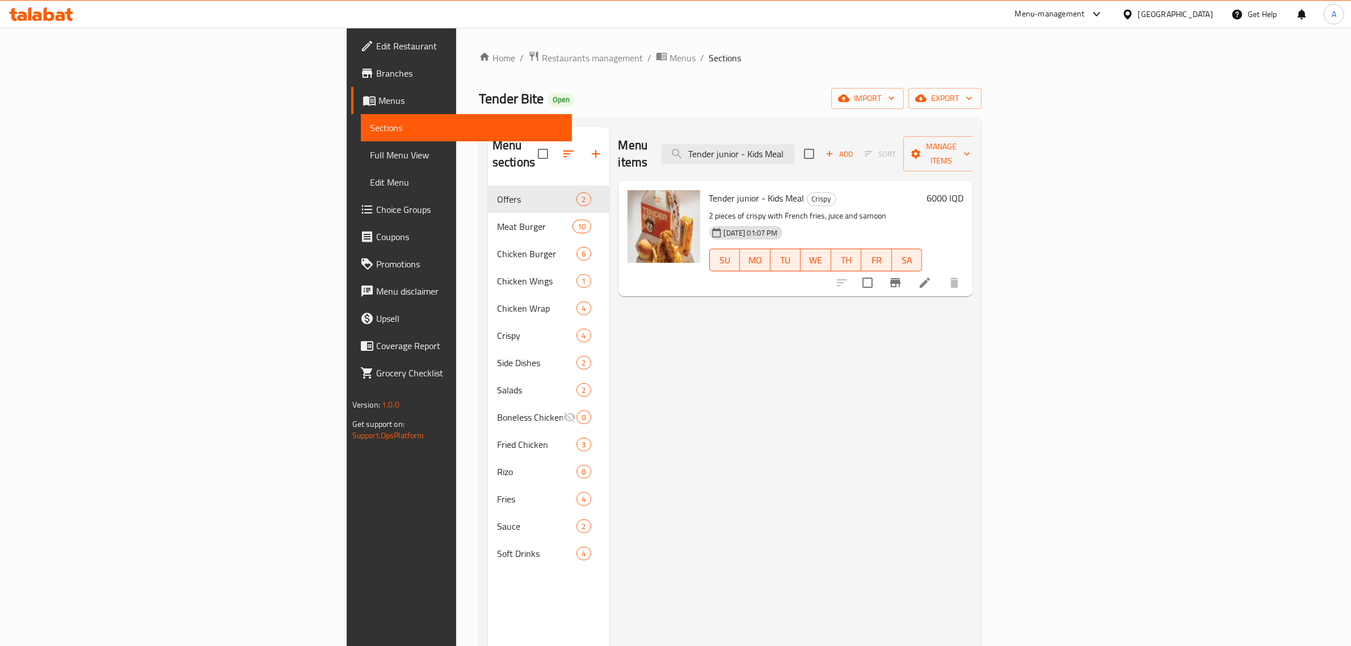
type input "Tender junior - Kids Meal"
click at [973, 384] on div "Menu items Tender junior - Kids Meal Add Sort Manage items Tender junior - Kids…" at bounding box center [792, 450] width 364 height 646
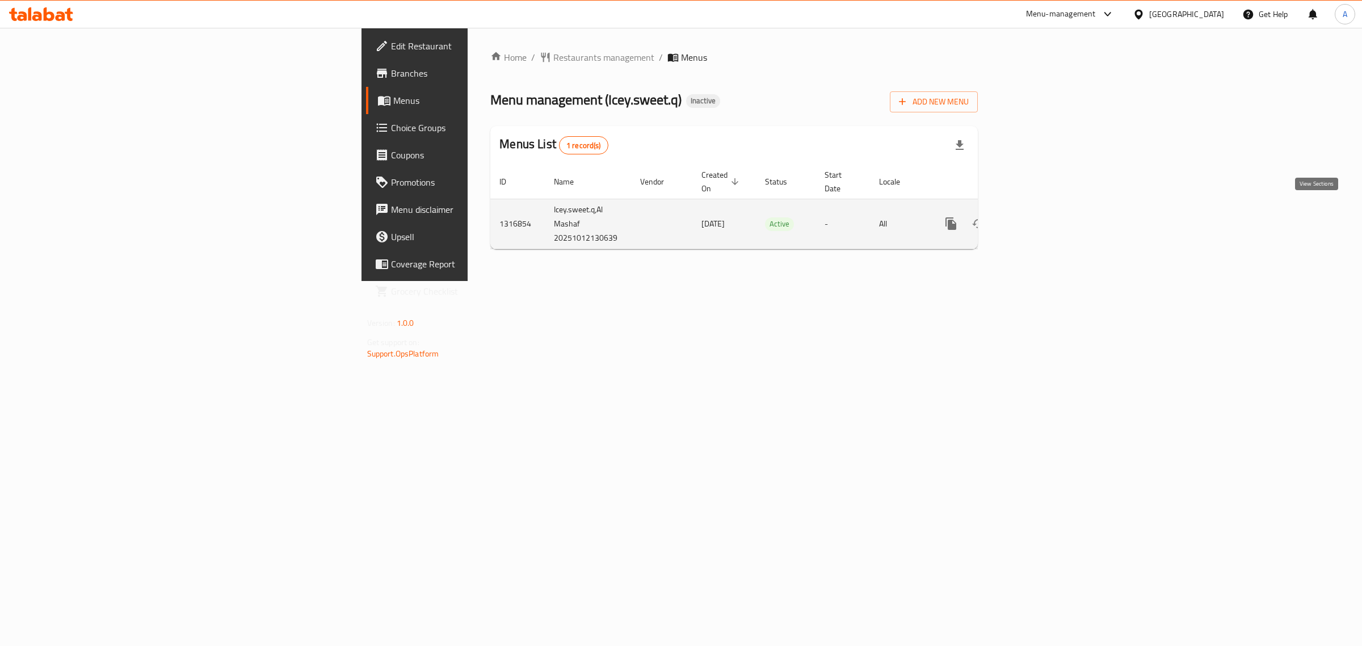
click at [1047, 211] on link "enhanced table" at bounding box center [1032, 223] width 27 height 27
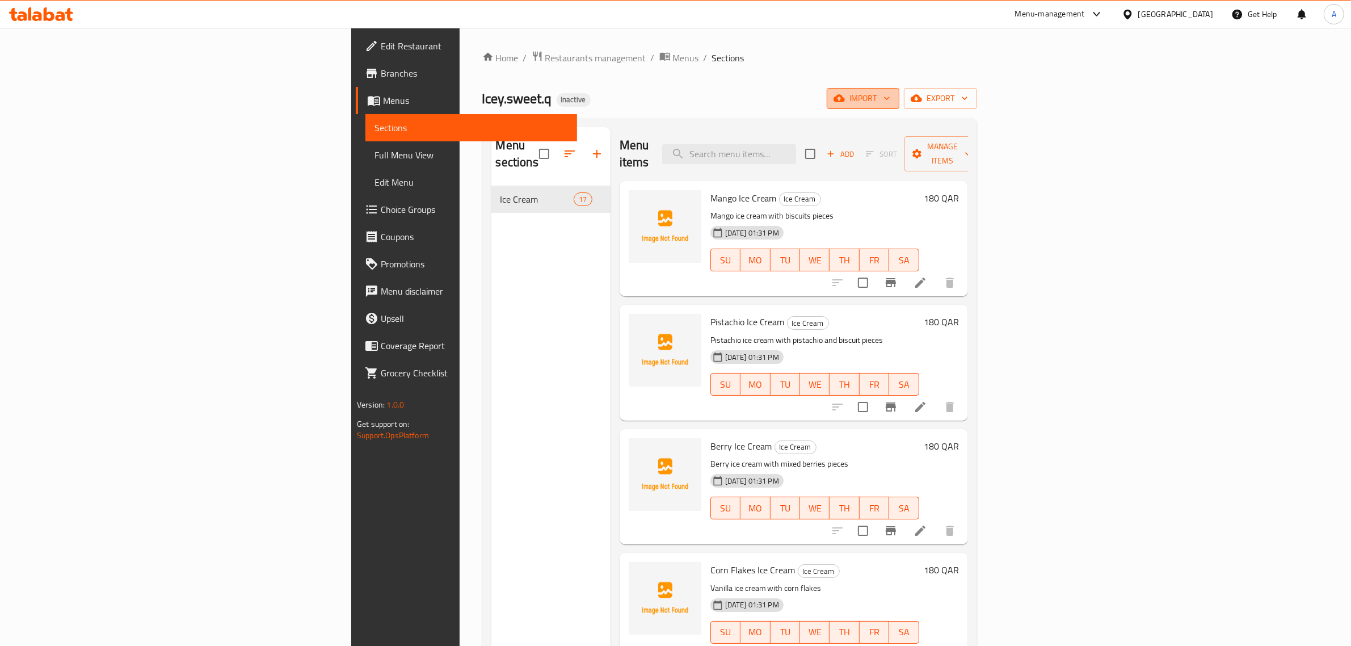
click at [890, 104] on span "import" at bounding box center [863, 98] width 54 height 14
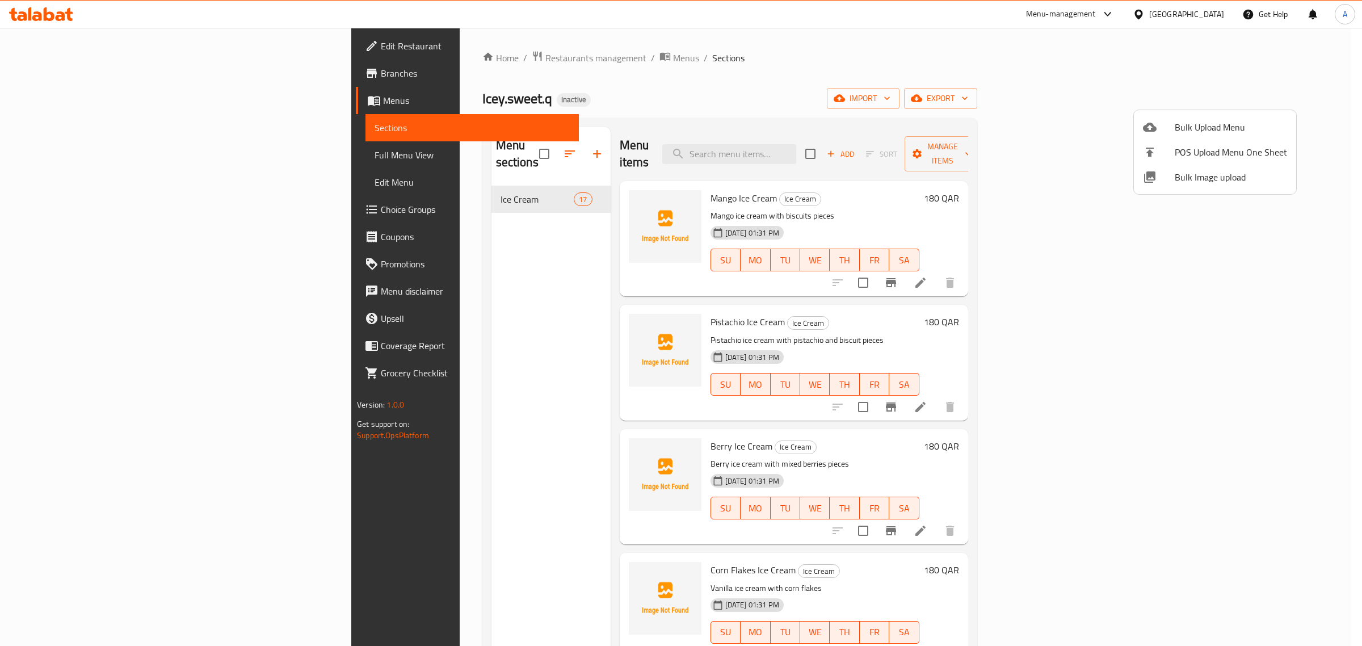
click at [1208, 175] on span "Bulk Image upload" at bounding box center [1231, 177] width 112 height 14
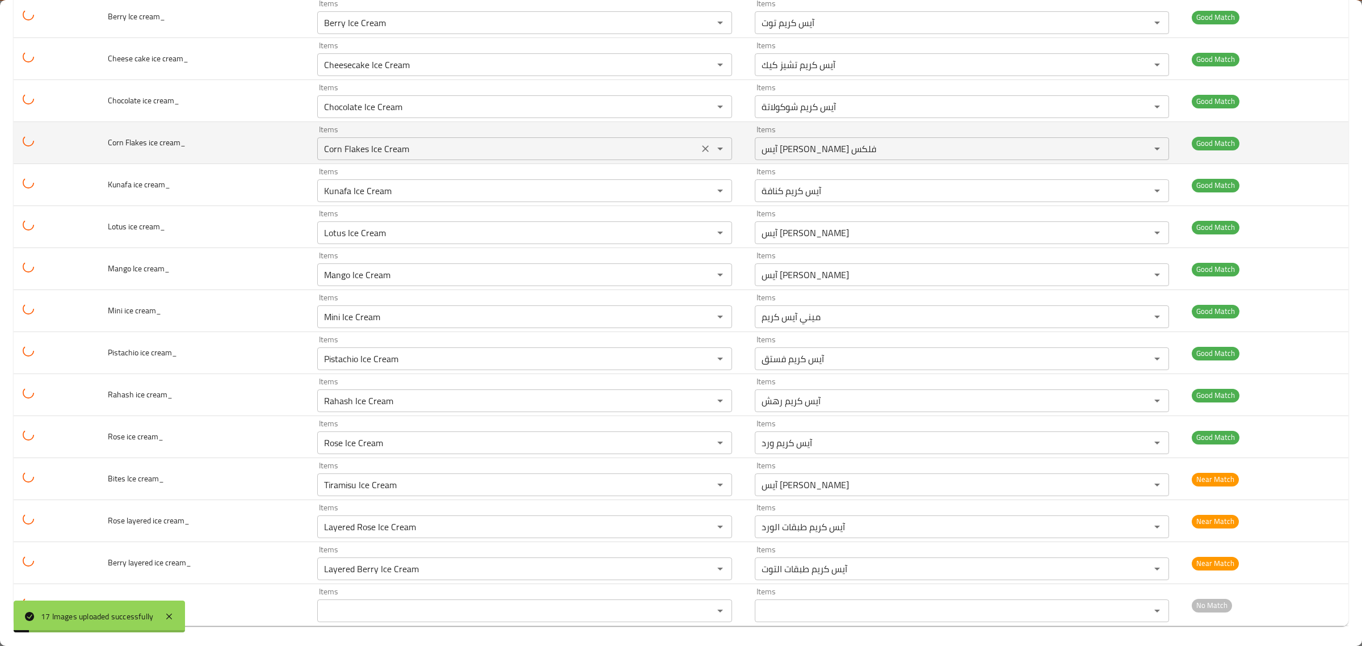
scroll to position [267, 0]
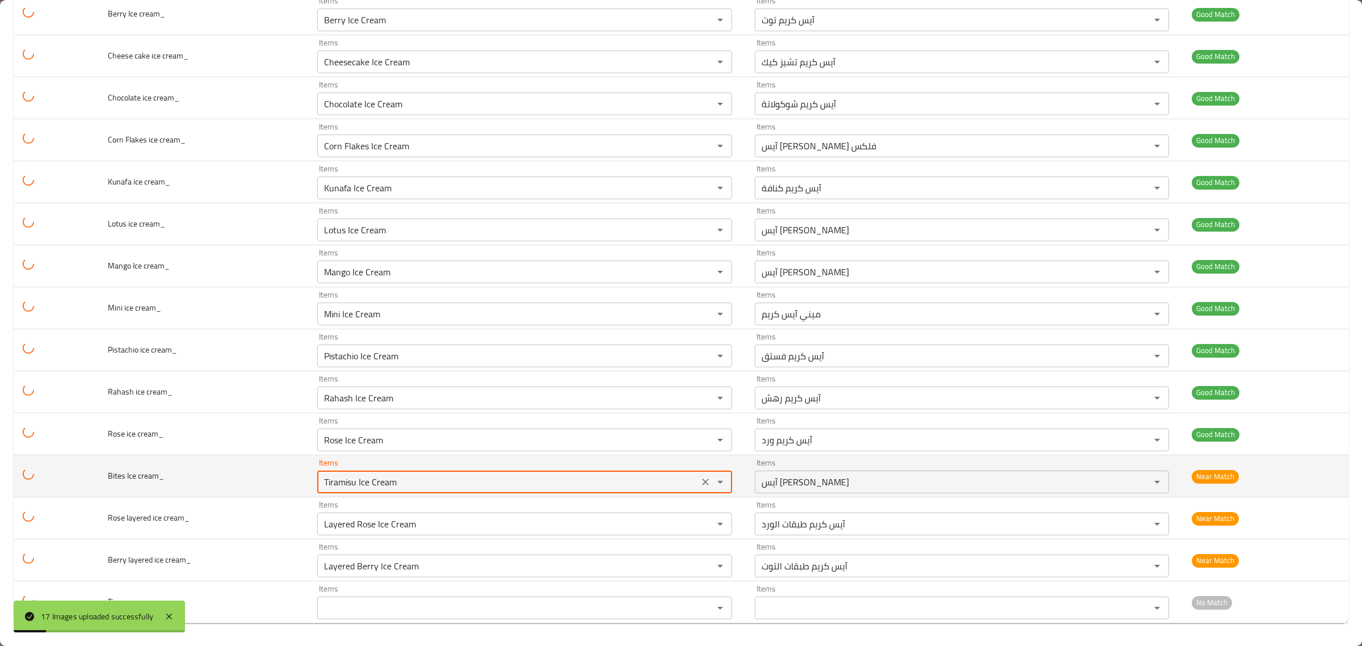
click at [535, 489] on cream_ "Tiramisu Ice Cream" at bounding box center [508, 482] width 374 height 16
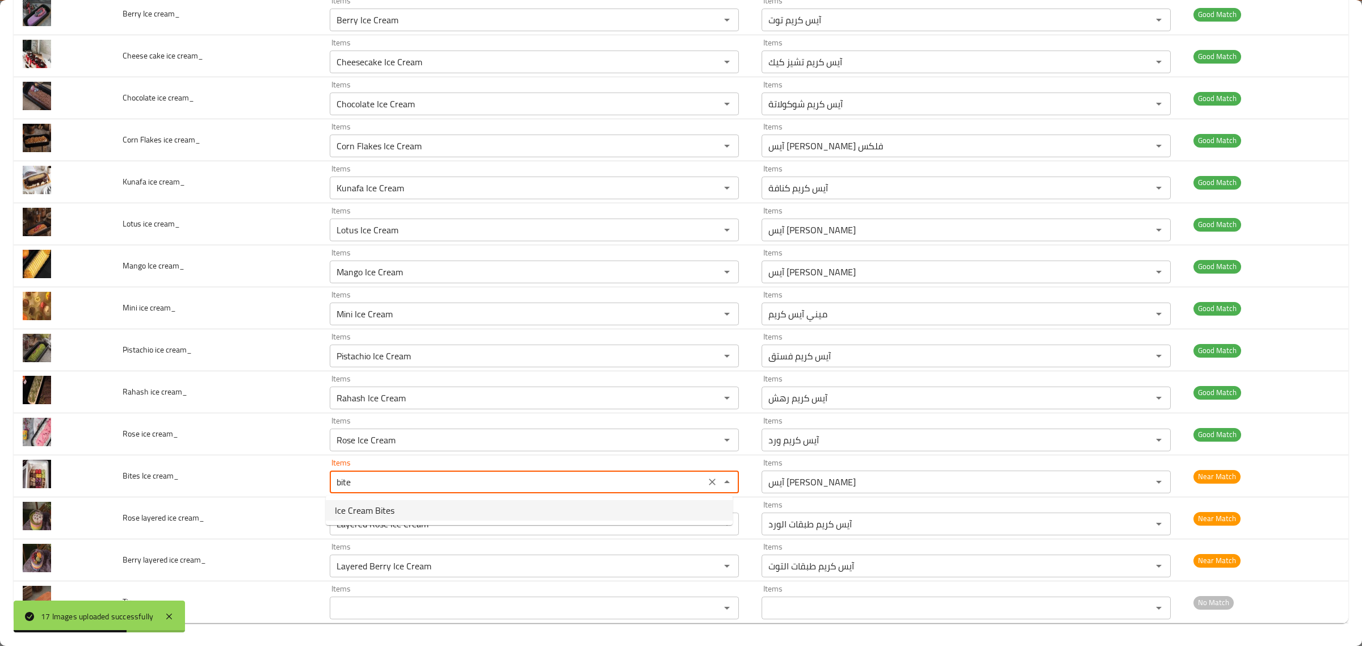
click at [585, 505] on cream_-option-0 "Ice Cream Bites" at bounding box center [529, 510] width 407 height 20
type cream_ "Ice Cream Bites"
type cream_-ar "آيس [PERSON_NAME]"
type cream_ "Ice Cream Bites"
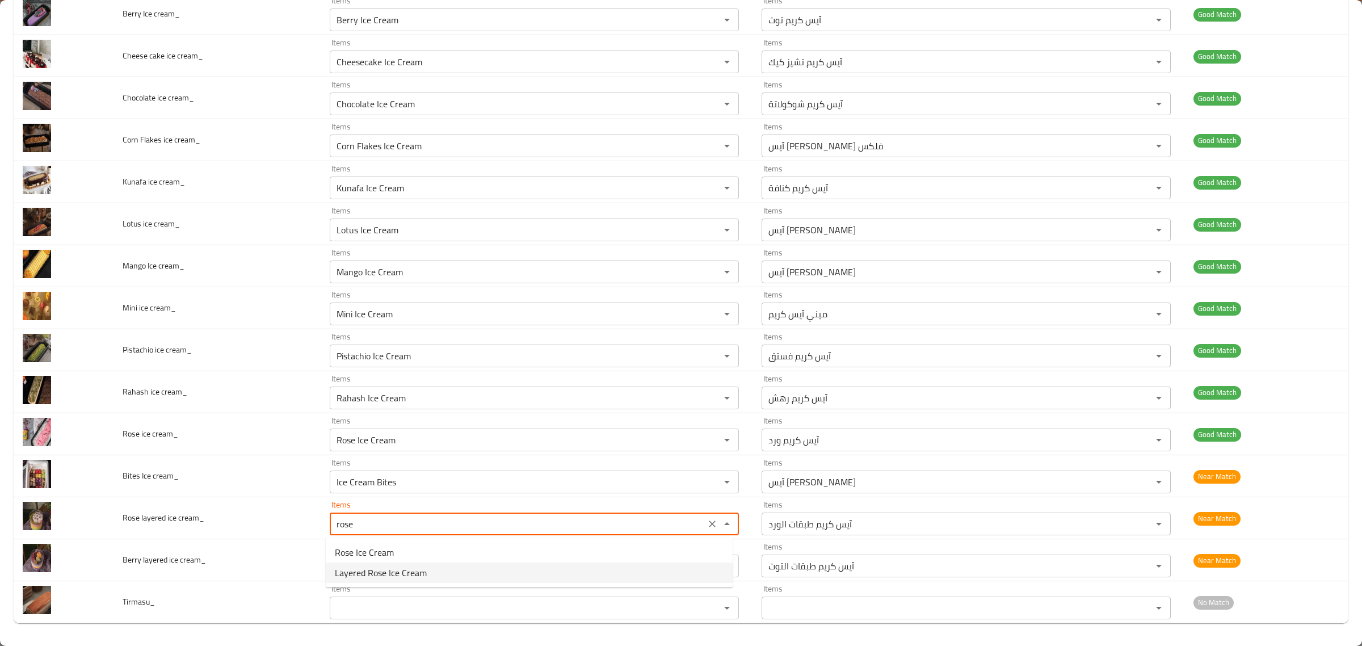
click at [499, 562] on cream_-option-1 "Layered Rose Ice Cream" at bounding box center [529, 572] width 407 height 20
type cream_ "Layered Rose Ice Cream"
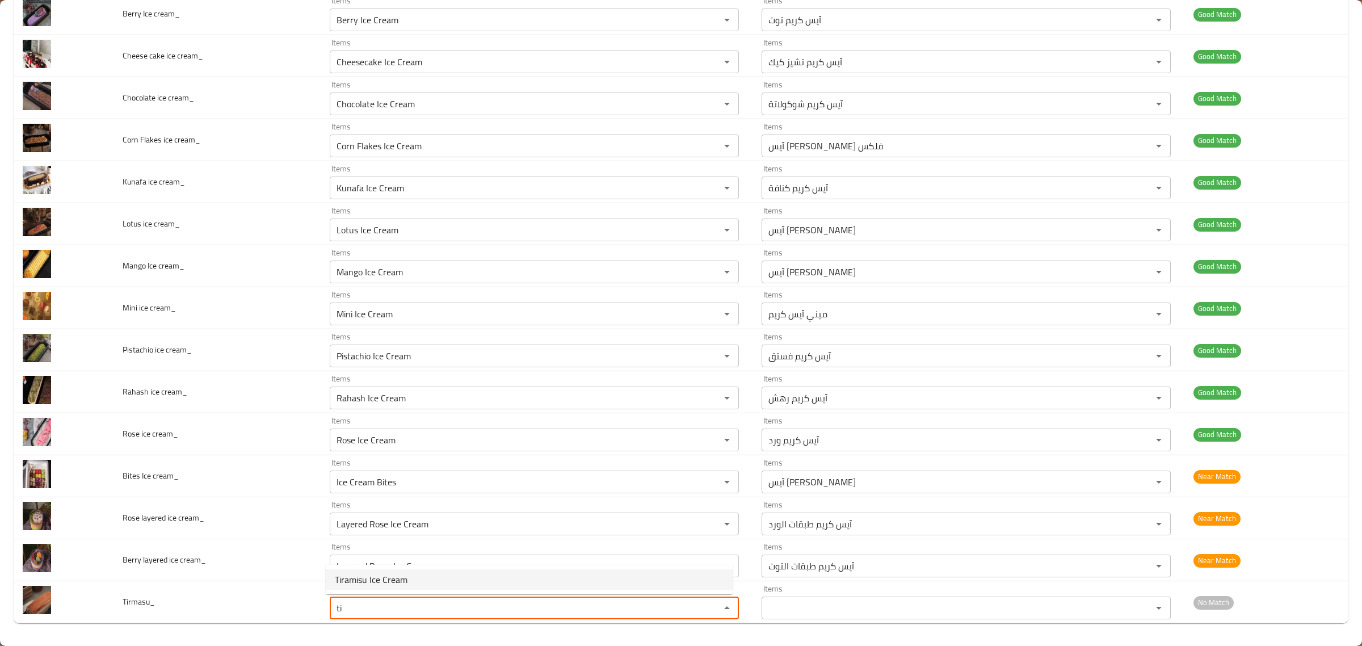
click at [495, 569] on li "Tiramisu Ice Cream" at bounding box center [529, 579] width 407 height 20
type input "Tiramisu Ice Cream"
type input "آيس [PERSON_NAME]"
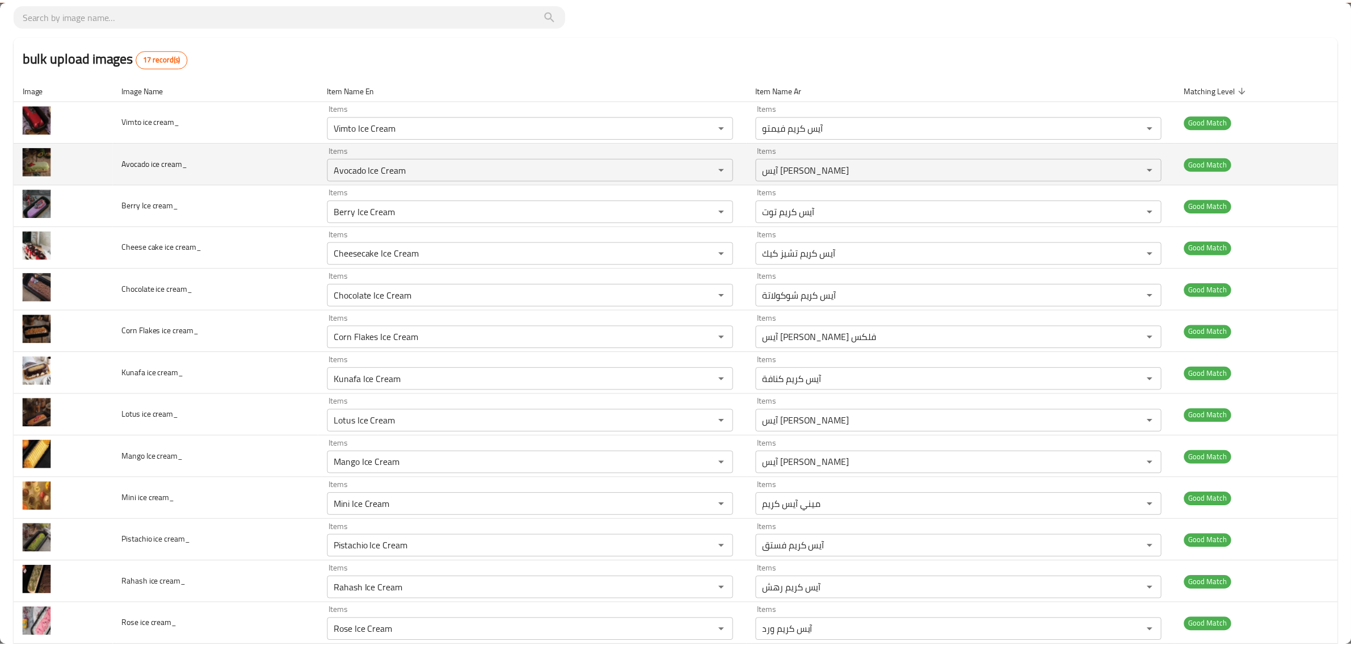
scroll to position [0, 0]
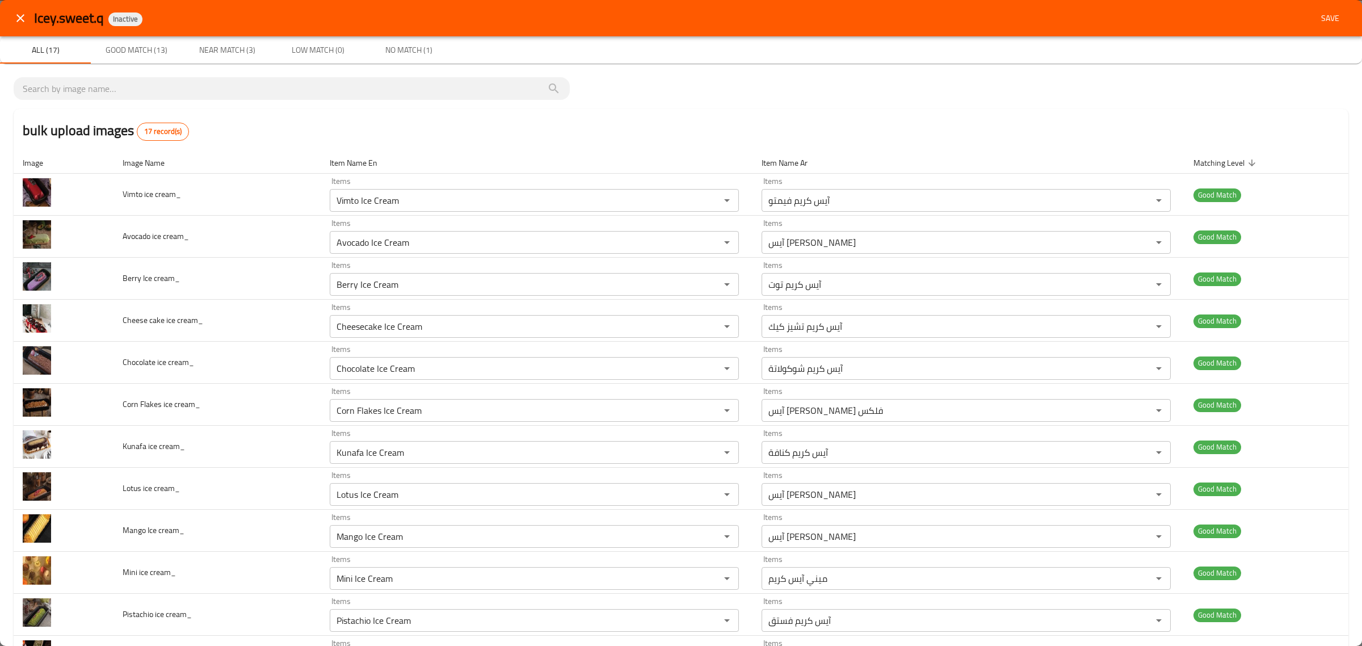
type input "Tiramisu Ice Cream"
click at [1318, 12] on span "Save" at bounding box center [1330, 18] width 27 height 14
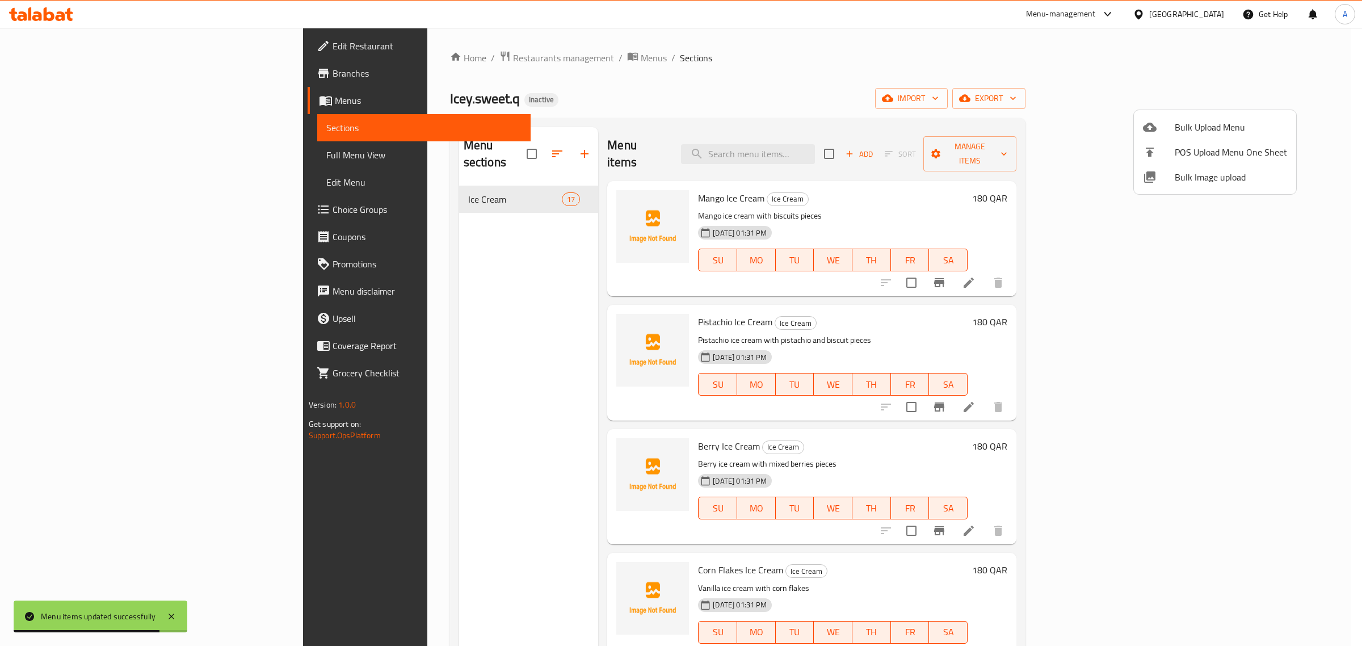
click at [54, 156] on div at bounding box center [681, 323] width 1362 height 646
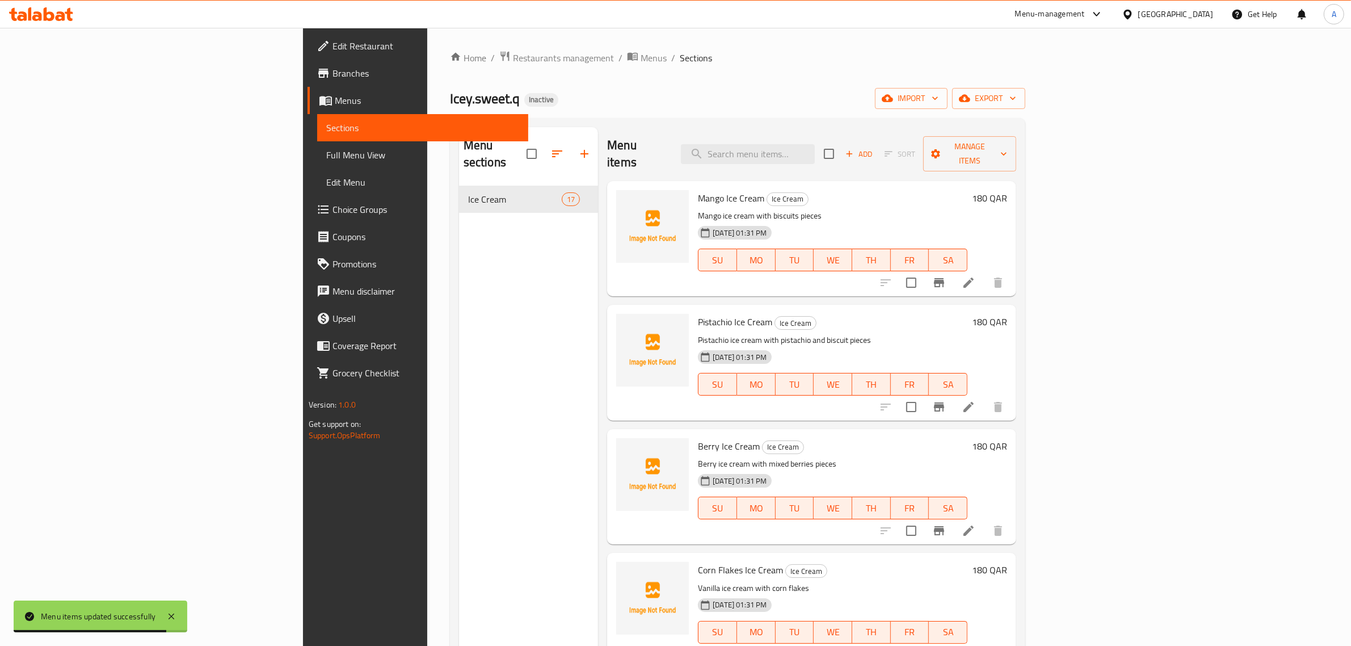
click at [326, 156] on span "Full Menu View" at bounding box center [423, 155] width 194 height 14
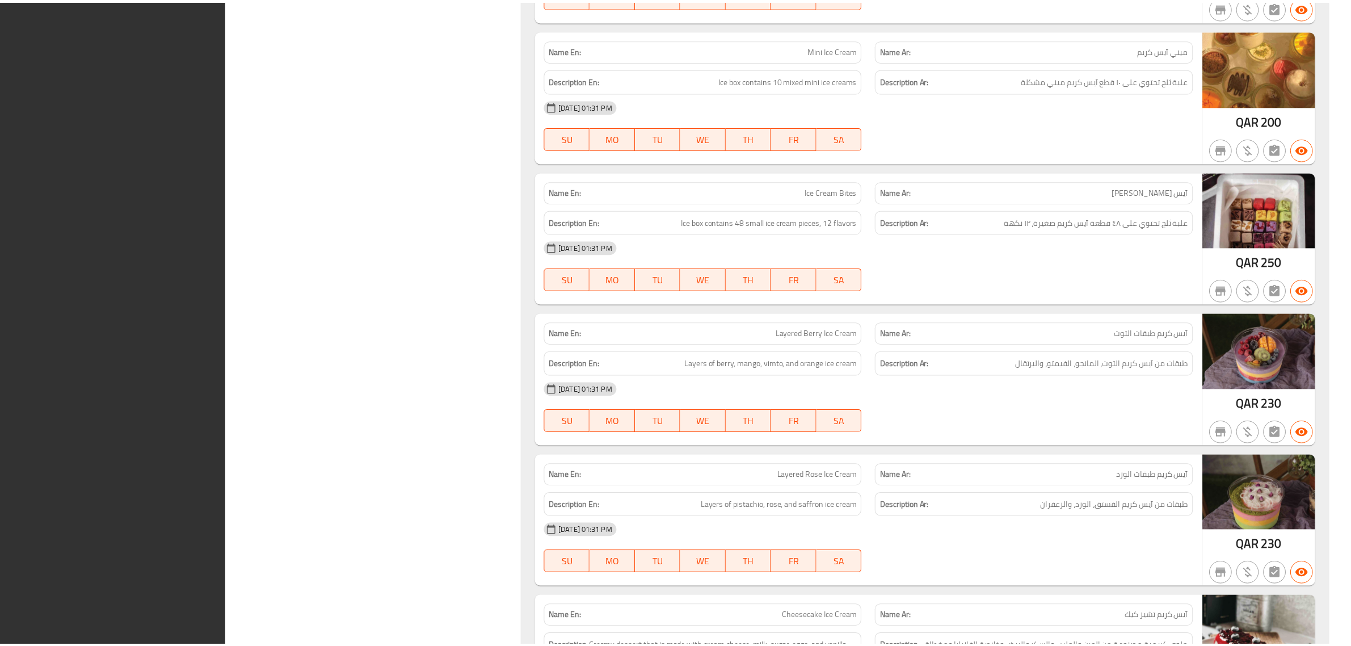
scroll to position [2027, 0]
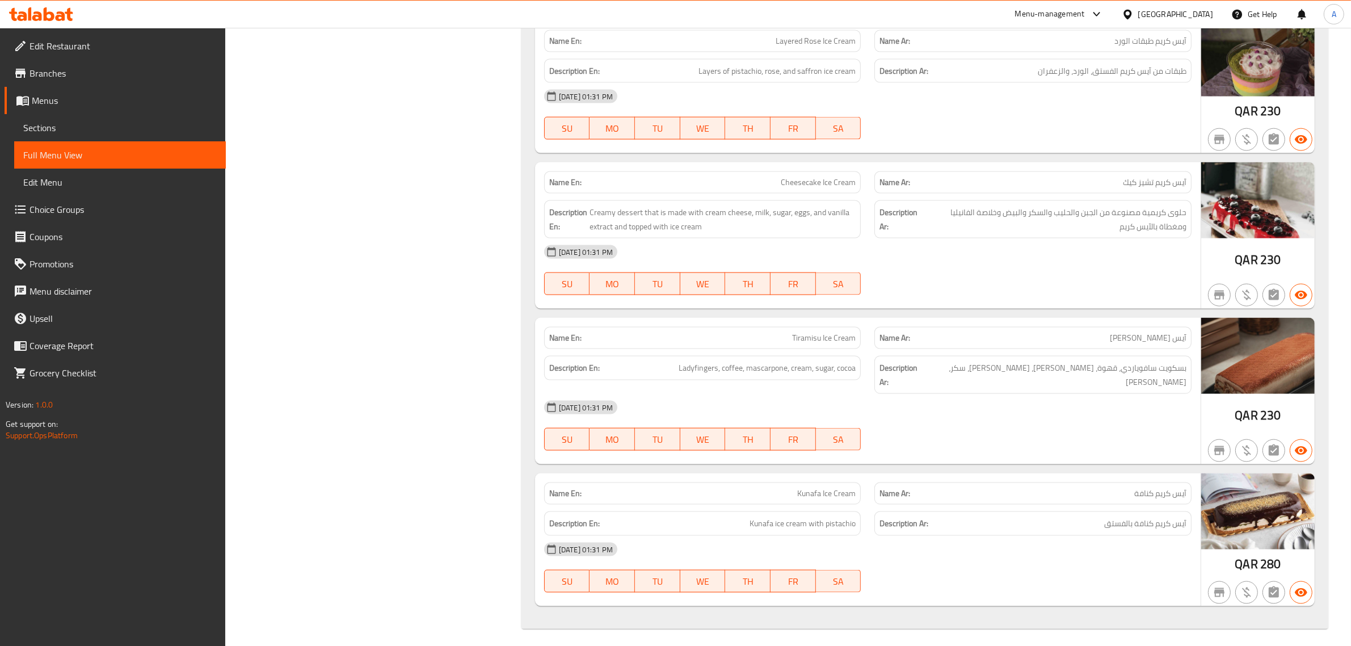
click at [57, 49] on span "Edit Restaurant" at bounding box center [123, 46] width 187 height 14
